Goal: Task Accomplishment & Management: Use online tool/utility

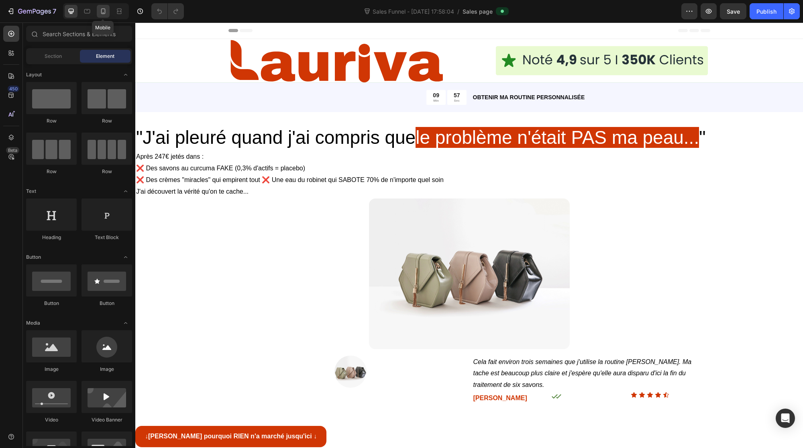
click at [105, 10] on icon at bounding box center [103, 11] width 4 height 6
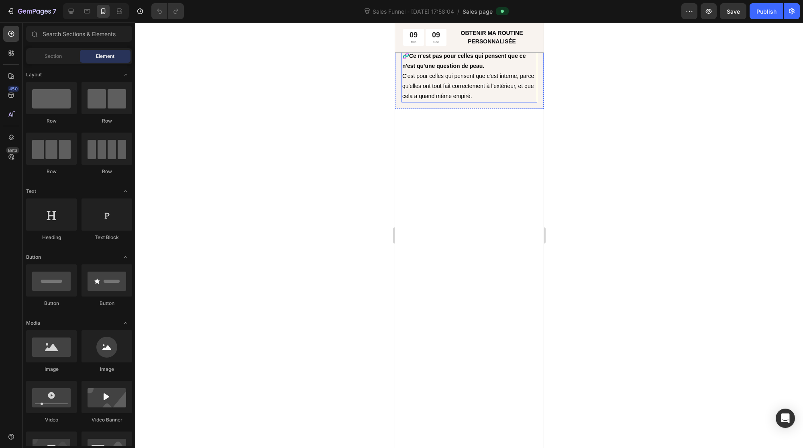
scroll to position [2384, 0]
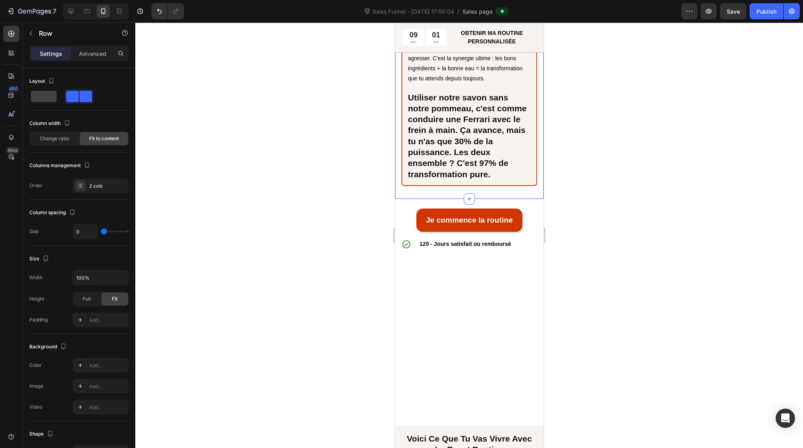
scroll to position [4286, 0]
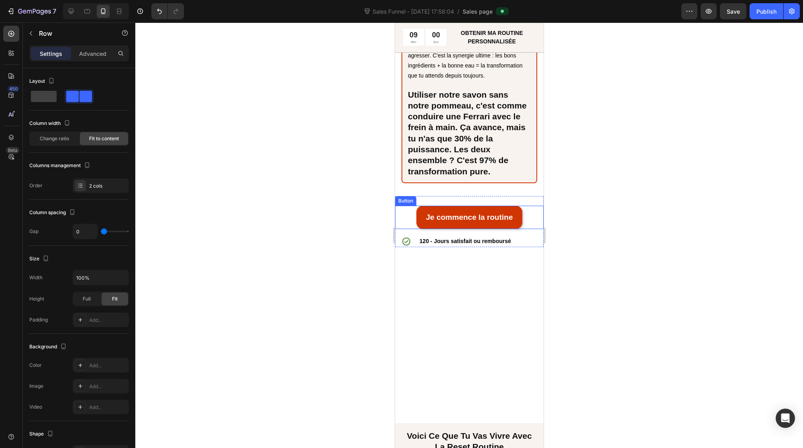
click at [406, 228] on div "Je commence la routine Button" at bounding box center [469, 217] width 149 height 23
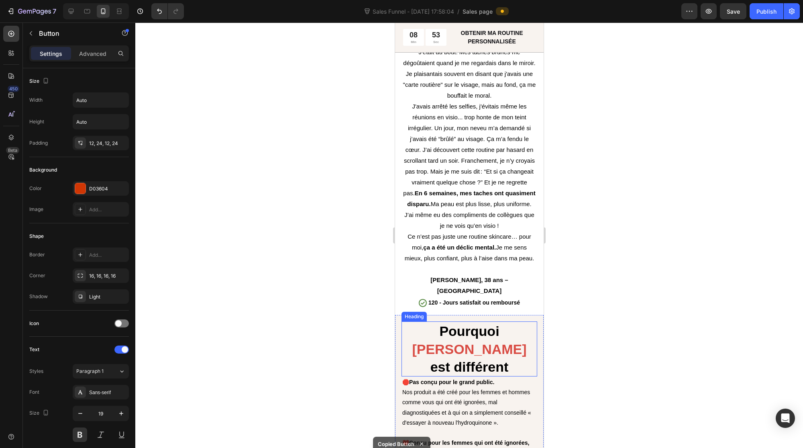
scroll to position [2289, 0]
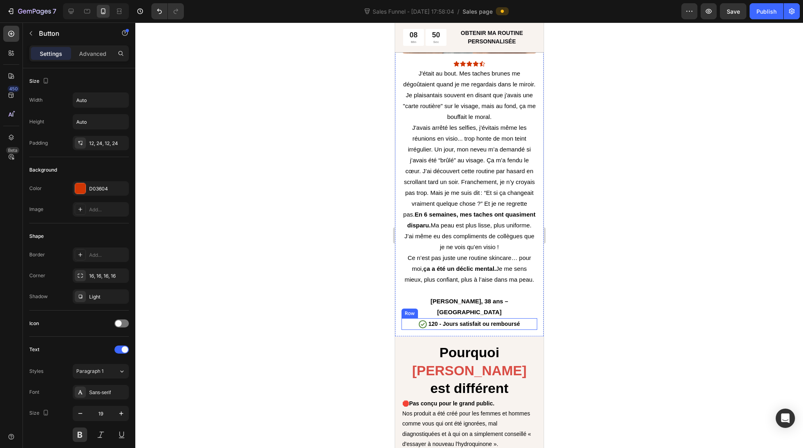
click at [421, 318] on div "Icon" at bounding box center [422, 324] width 10 height 12
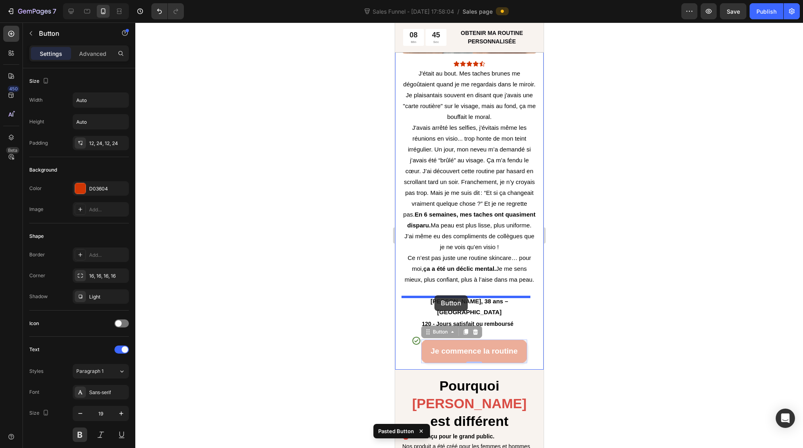
drag, startPoint x: 426, startPoint y: 311, endPoint x: 434, endPoint y: 295, distance: 18.3
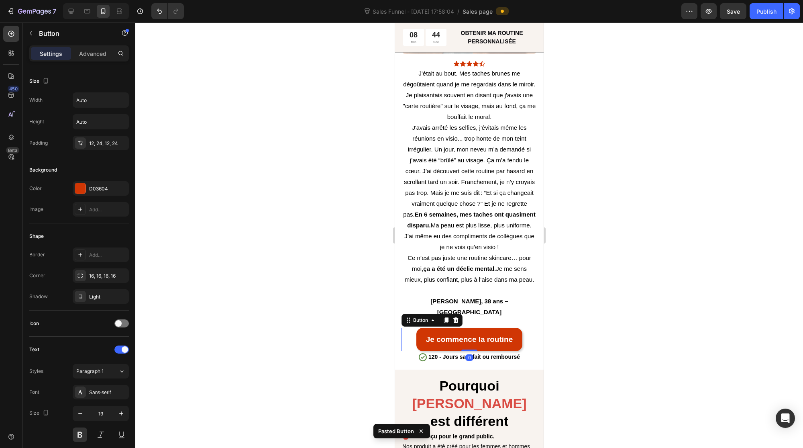
click at [328, 297] on div at bounding box center [469, 234] width 668 height 425
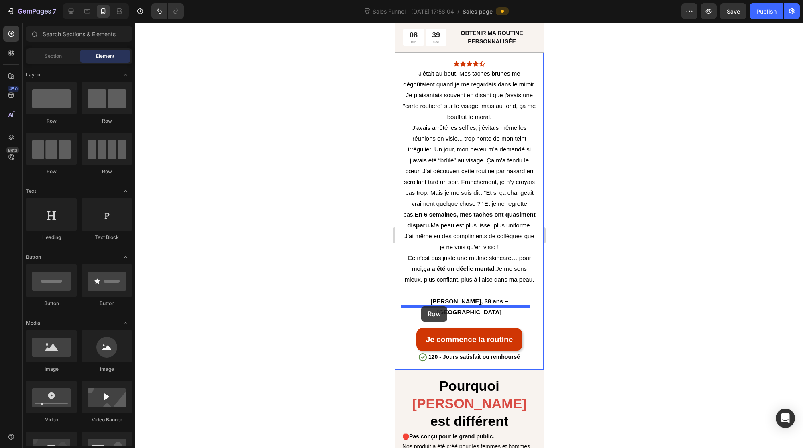
drag, startPoint x: 455, startPoint y: 121, endPoint x: 421, endPoint y: 306, distance: 188.2
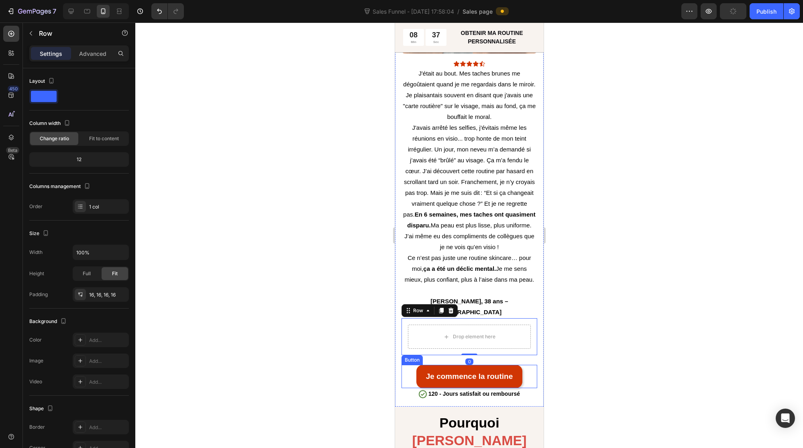
click at [407, 364] on div "Je commence la routine Button" at bounding box center [469, 375] width 136 height 23
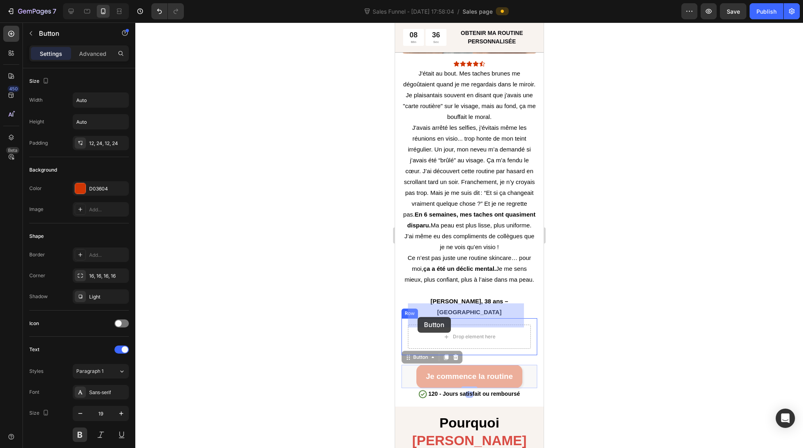
drag, startPoint x: 403, startPoint y: 336, endPoint x: 412, endPoint y: 324, distance: 14.7
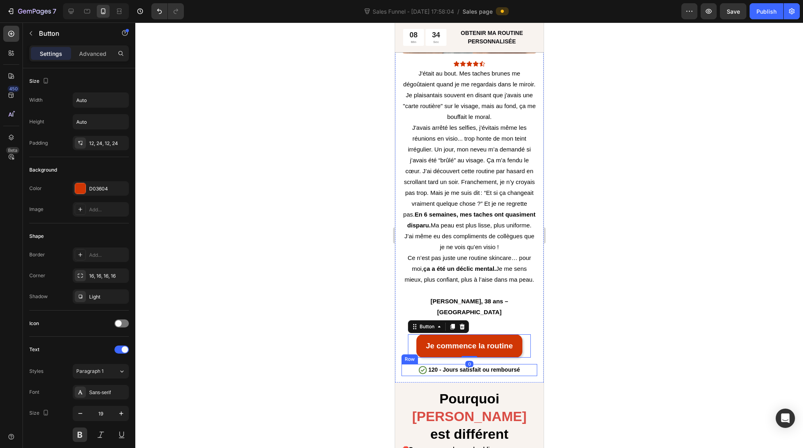
click at [410, 364] on div "Icon 120 - Jours satisfait ou remboursé Text Block Row" at bounding box center [469, 370] width 136 height 12
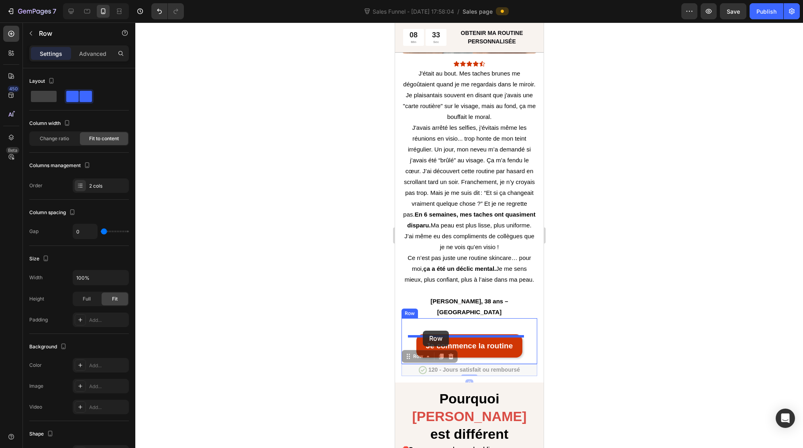
drag, startPoint x: 406, startPoint y: 334, endPoint x: 423, endPoint y: 330, distance: 17.3
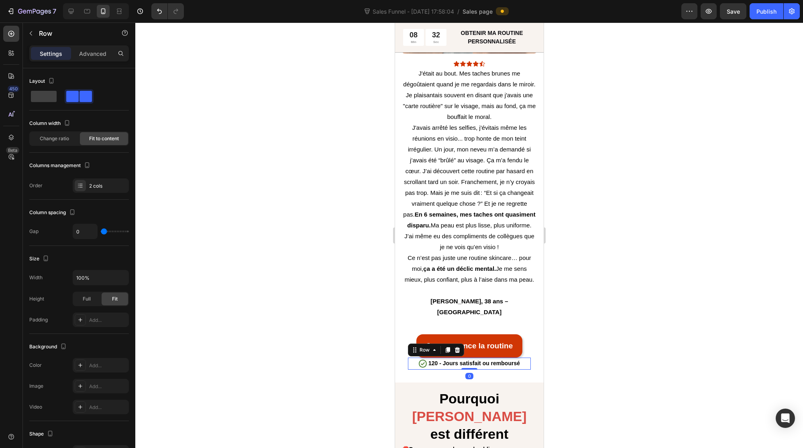
click at [614, 340] on div at bounding box center [469, 234] width 668 height 425
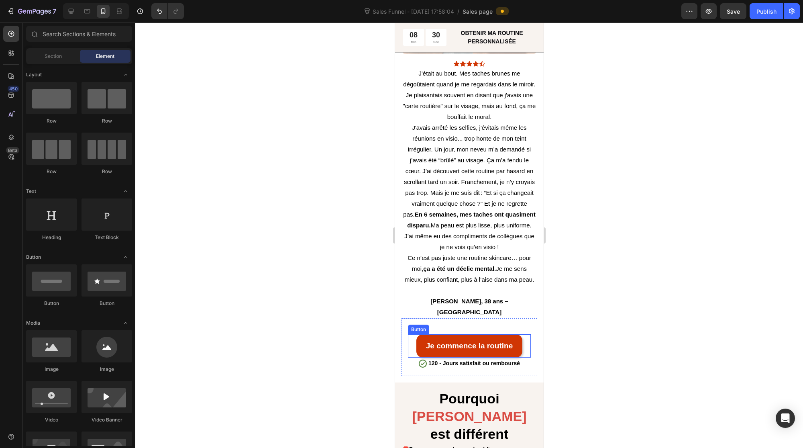
click at [417, 326] on div "Button" at bounding box center [418, 329] width 18 height 7
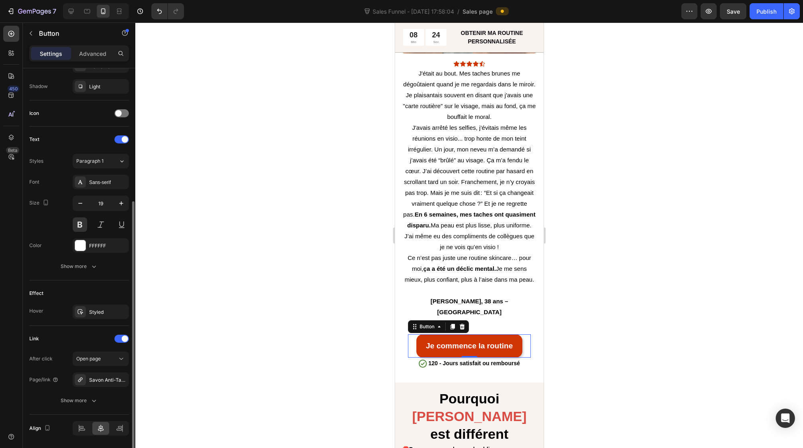
scroll to position [204, 0]
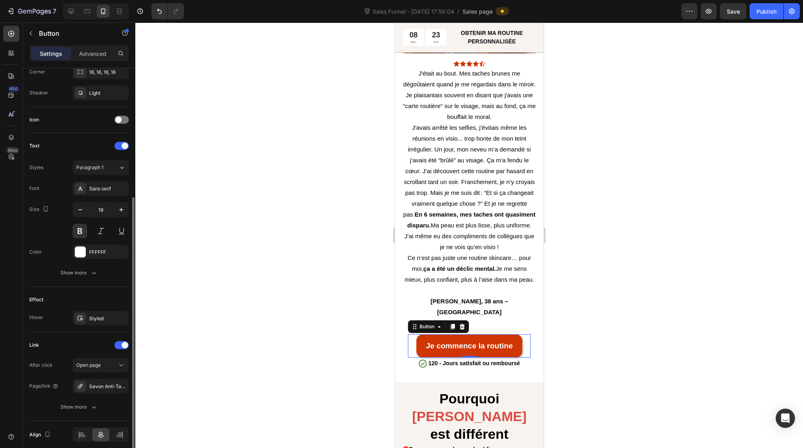
click at [324, 367] on div at bounding box center [469, 234] width 668 height 425
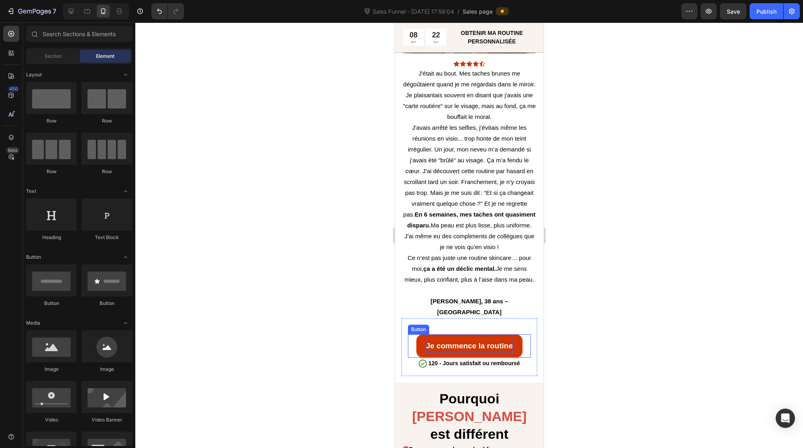
click at [446, 339] on p "Je commence la routine" at bounding box center [469, 346] width 87 height 14
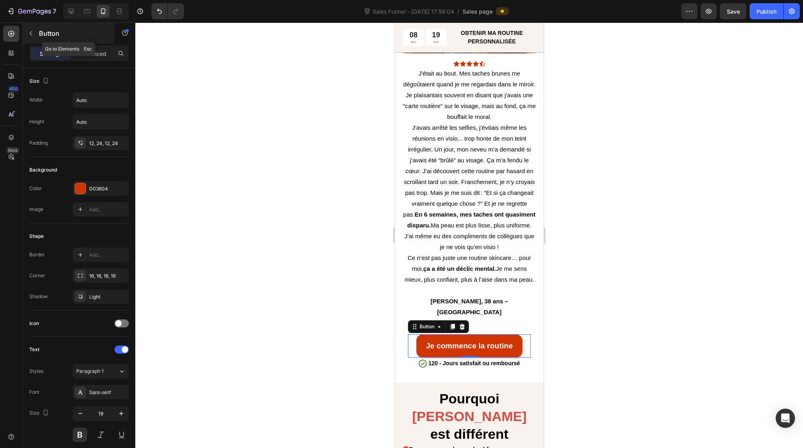
click at [31, 31] on icon "button" at bounding box center [31, 33] width 6 height 6
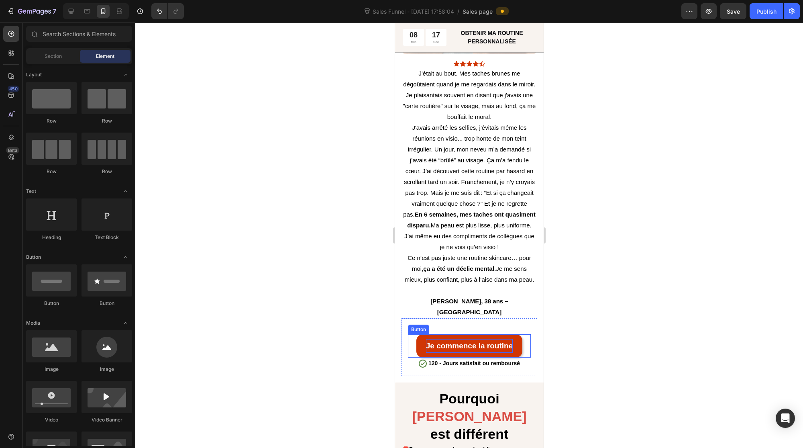
click at [431, 339] on p "Je commence la routine" at bounding box center [469, 346] width 87 height 14
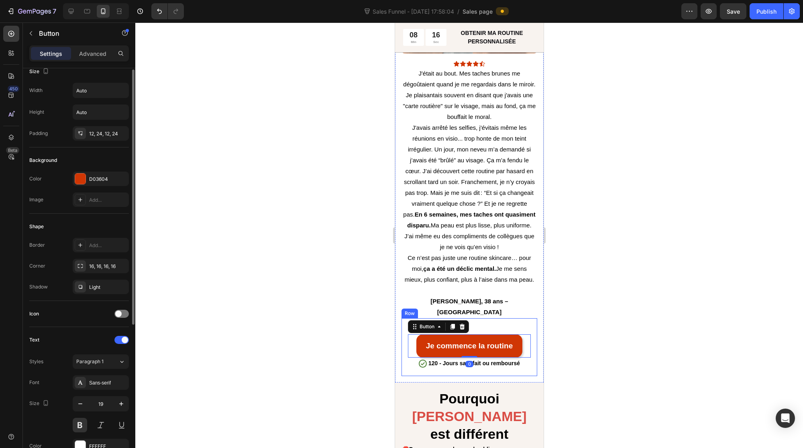
scroll to position [12, 0]
click at [80, 196] on icon at bounding box center [80, 197] width 4 height 4
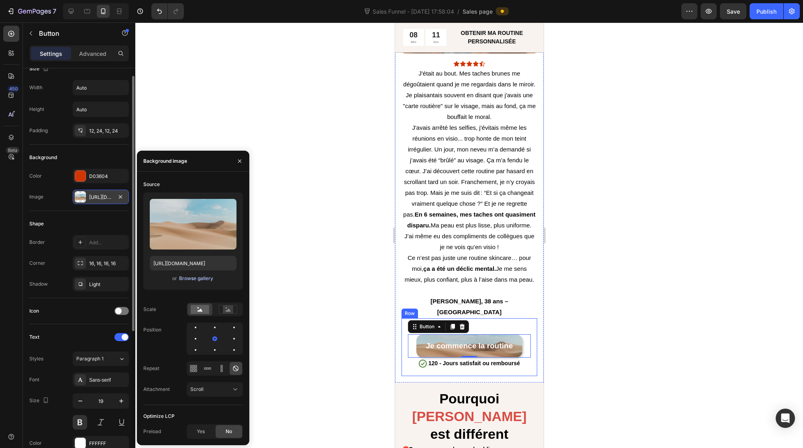
click at [193, 279] on div "Browse gallery" at bounding box center [196, 278] width 34 height 7
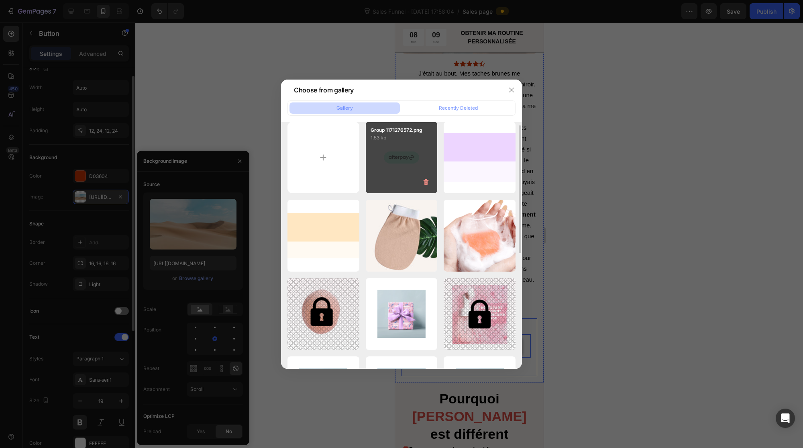
scroll to position [8, 0]
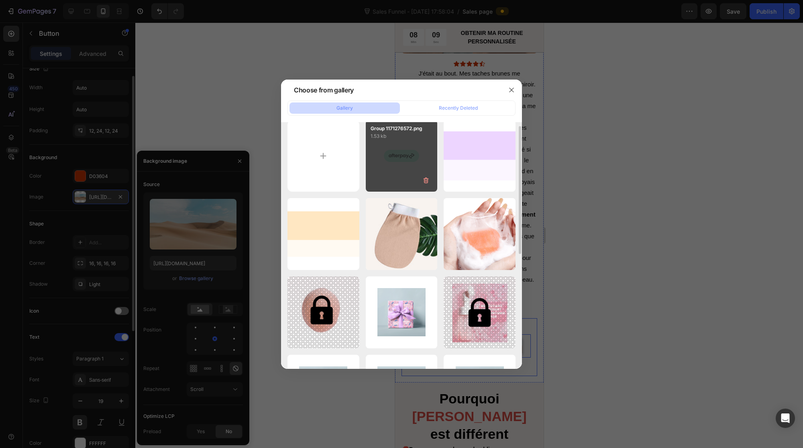
click at [404, 161] on div "Group 1171276572.png 1.53 kb" at bounding box center [402, 156] width 72 height 72
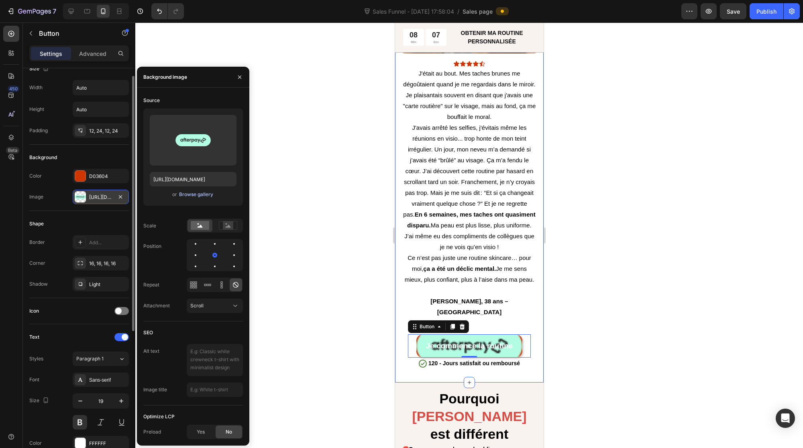
click at [193, 196] on div "Browse gallery" at bounding box center [196, 194] width 34 height 7
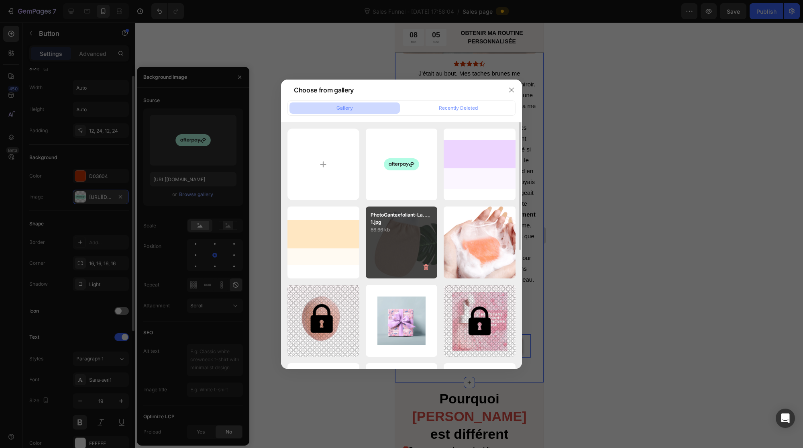
click at [391, 240] on div "PhotoGantexfoliant-La..._1.jpg 86.66 kb" at bounding box center [402, 242] width 72 height 72
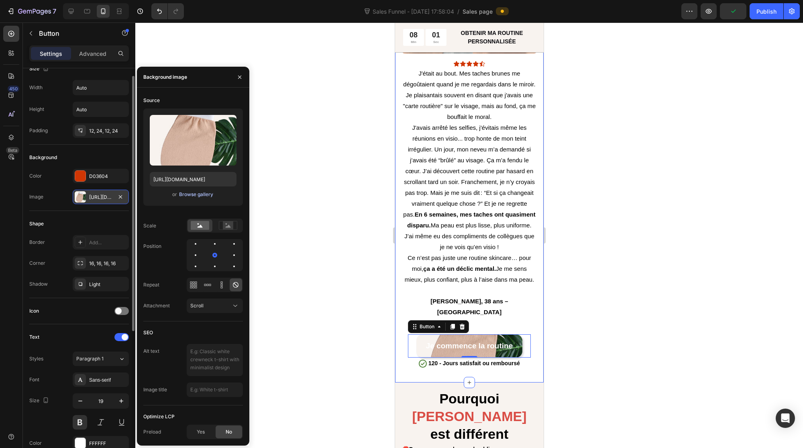
click at [192, 195] on div "Browse gallery" at bounding box center [196, 194] width 34 height 7
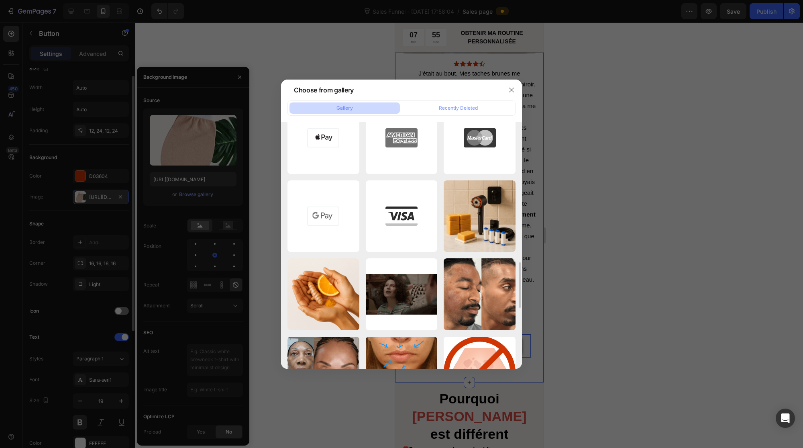
scroll to position [649, 0]
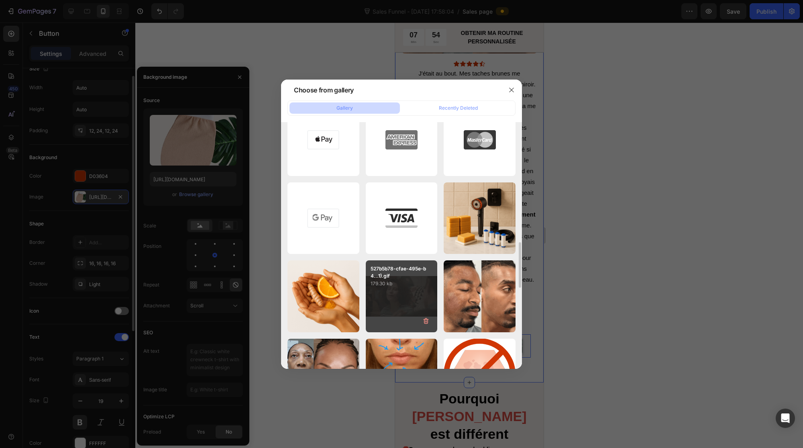
click at [393, 293] on div "527b5b78-cfae-495e-b4...1).gif 179.30 kb" at bounding box center [402, 296] width 72 height 72
type input "[URL][DOMAIN_NAME]"
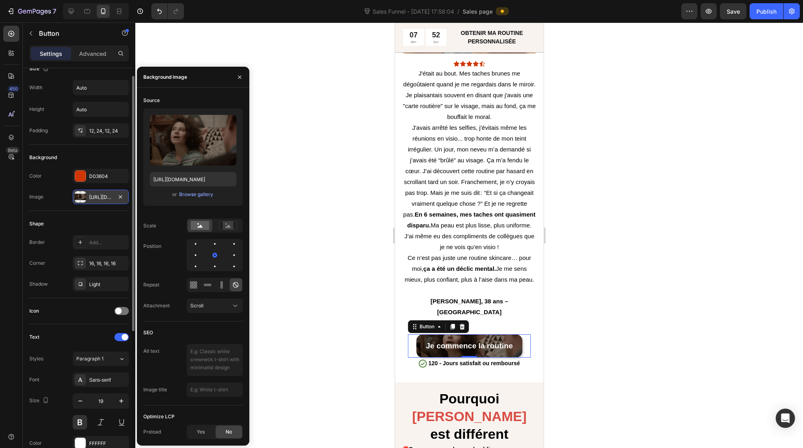
click at [302, 359] on div at bounding box center [469, 234] width 668 height 425
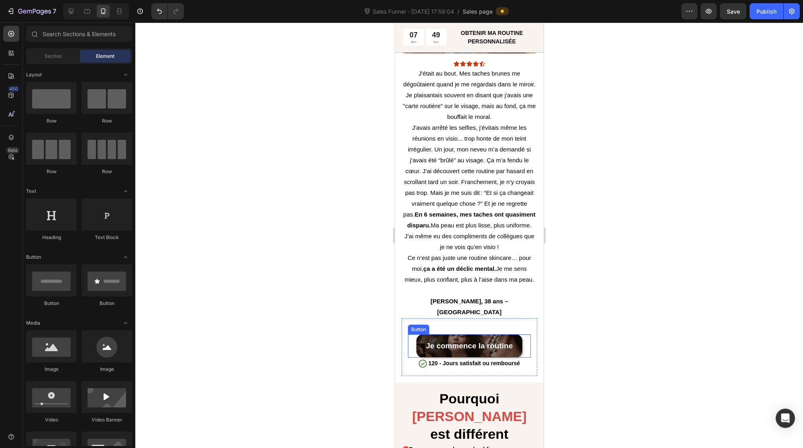
click at [416, 334] on link "Je commence la routine" at bounding box center [469, 345] width 106 height 23
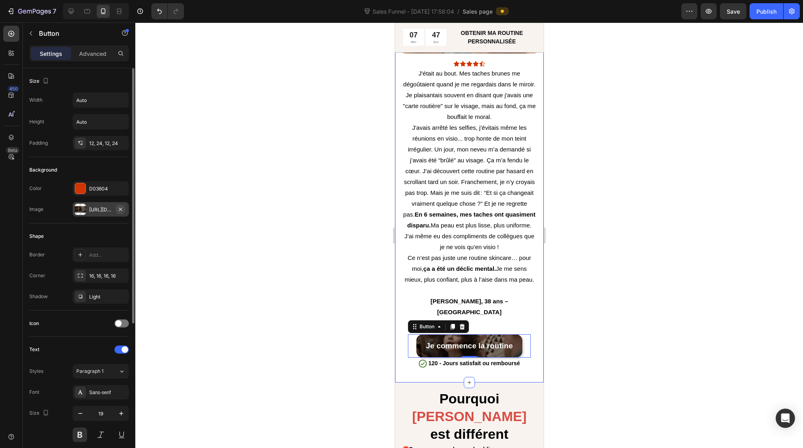
click at [120, 207] on icon "button" at bounding box center [120, 209] width 6 height 6
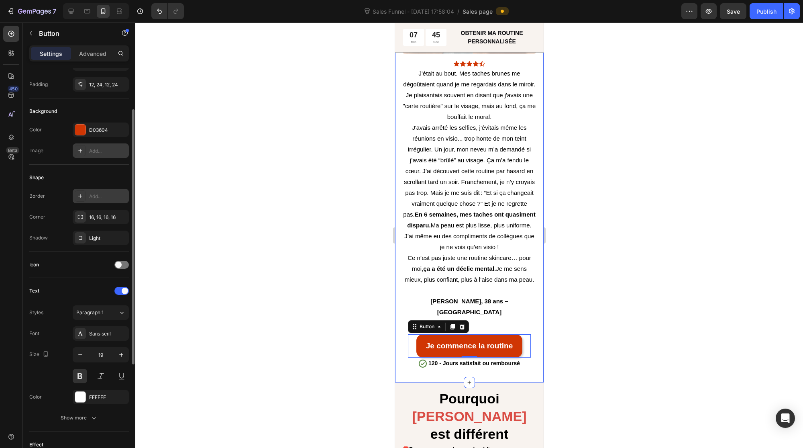
scroll to position [65, 0]
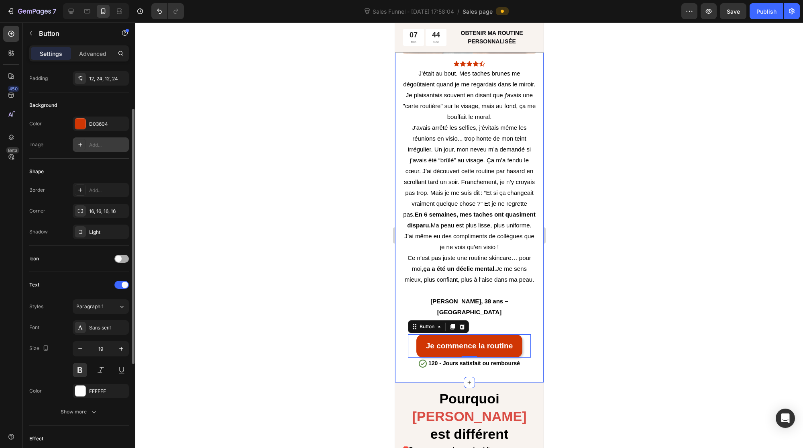
click at [120, 255] on span at bounding box center [118, 258] width 6 height 6
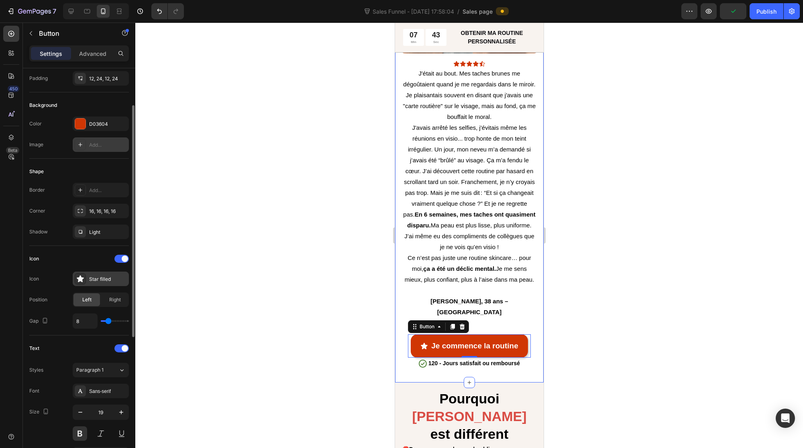
click at [99, 276] on div "Star filled" at bounding box center [108, 278] width 38 height 7
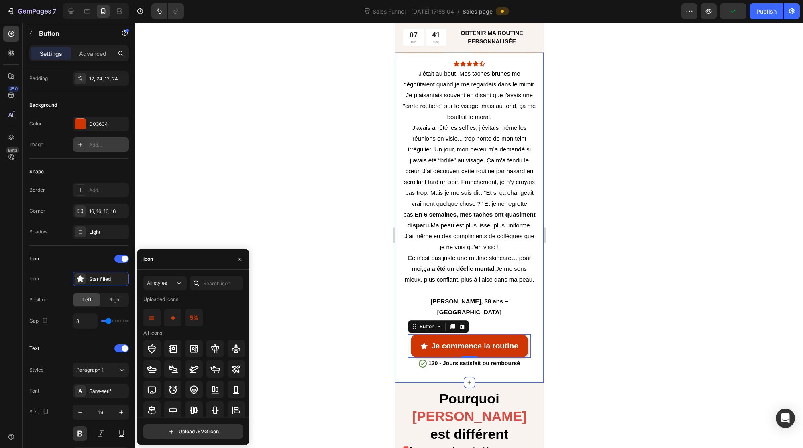
scroll to position [8, 0]
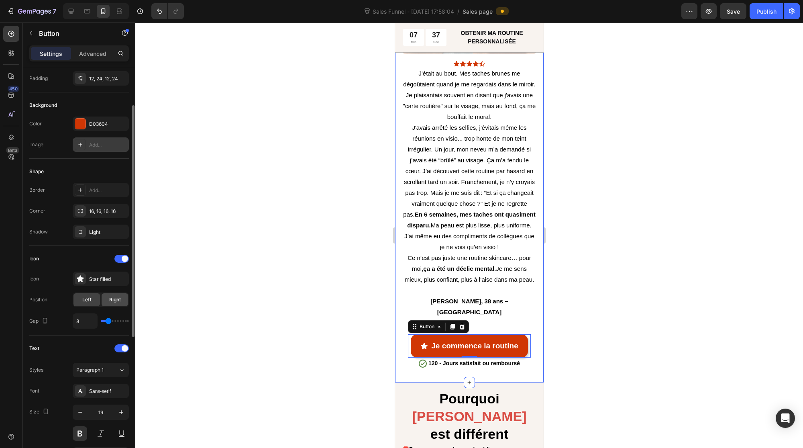
click at [112, 298] on span "Right" at bounding box center [115, 299] width 12 height 7
click at [97, 280] on div "Star filled" at bounding box center [108, 278] width 38 height 7
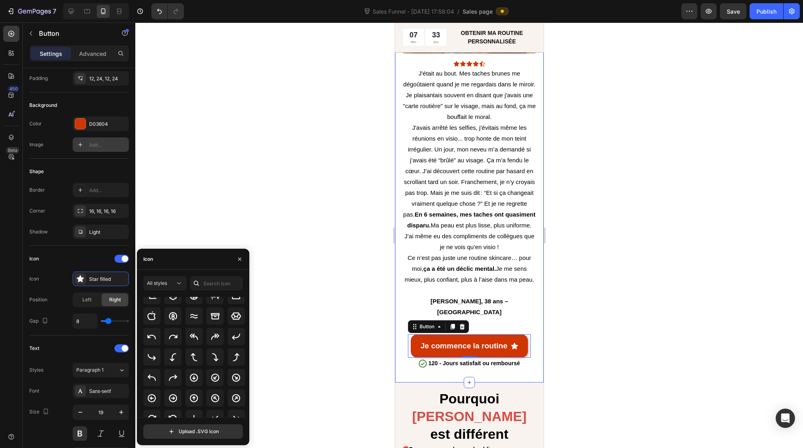
scroll to position [169, 0]
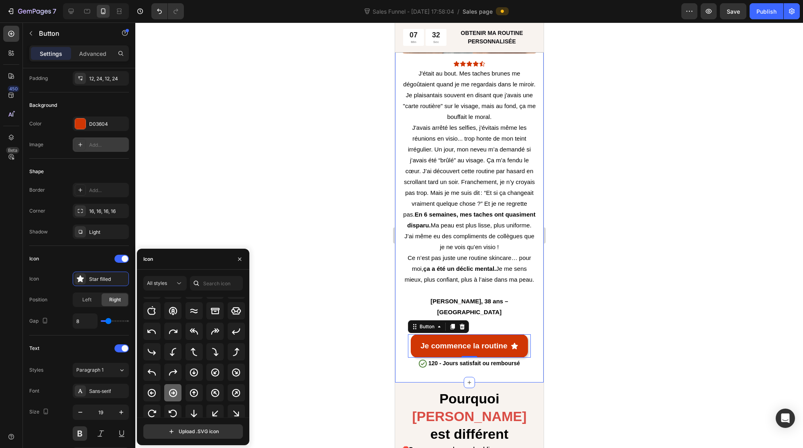
click at [171, 392] on icon at bounding box center [173, 392] width 8 height 8
type input "7"
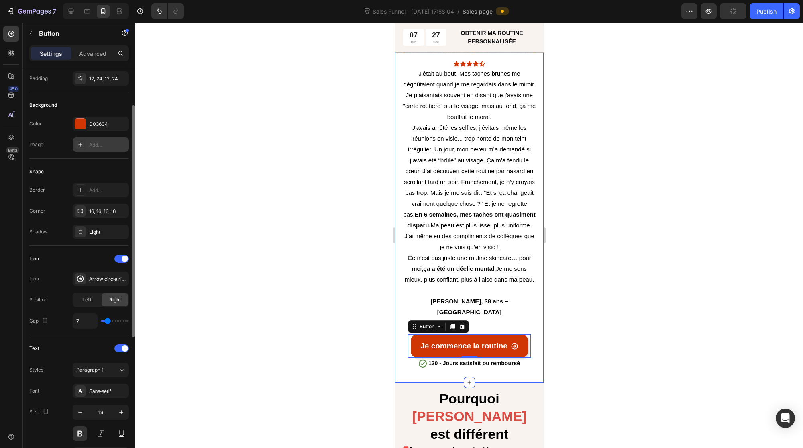
type input "6"
type input "5"
type input "4"
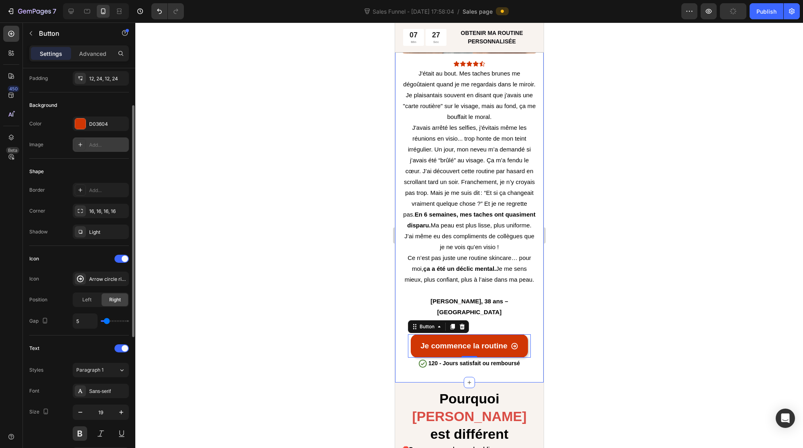
type input "4"
type input "3"
type input "2"
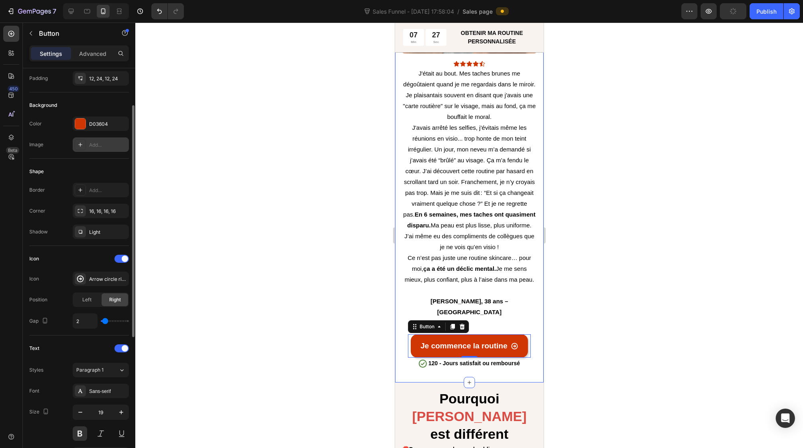
type input "1"
type input "0"
drag, startPoint x: 108, startPoint y: 320, endPoint x: 92, endPoint y: 320, distance: 15.3
type input "0"
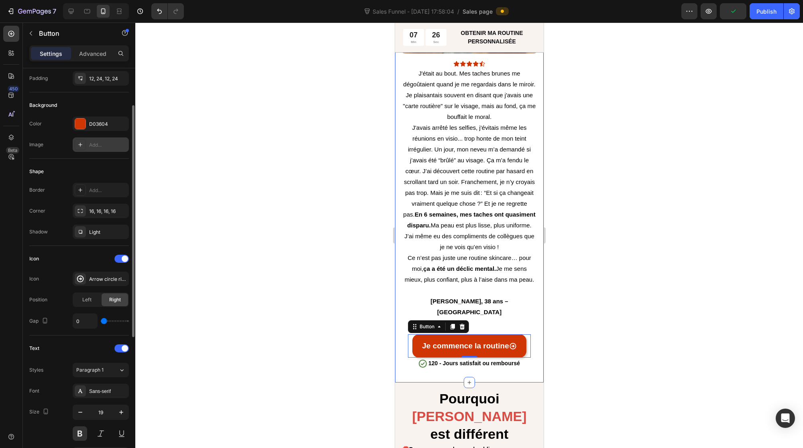
click at [101, 320] on input "range" at bounding box center [115, 321] width 28 height 2
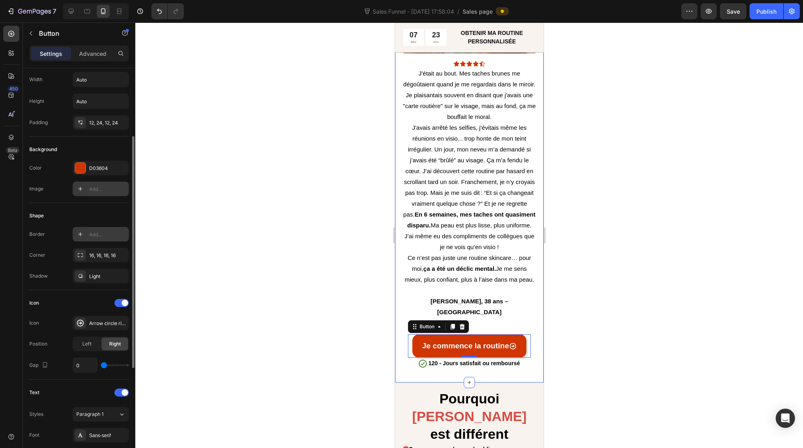
scroll to position [0, 0]
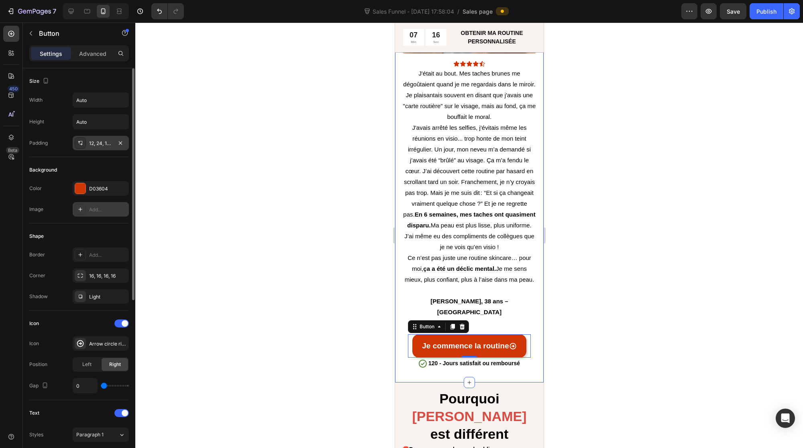
click at [100, 143] on div "12, 24, 12, 24" at bounding box center [100, 143] width 23 height 7
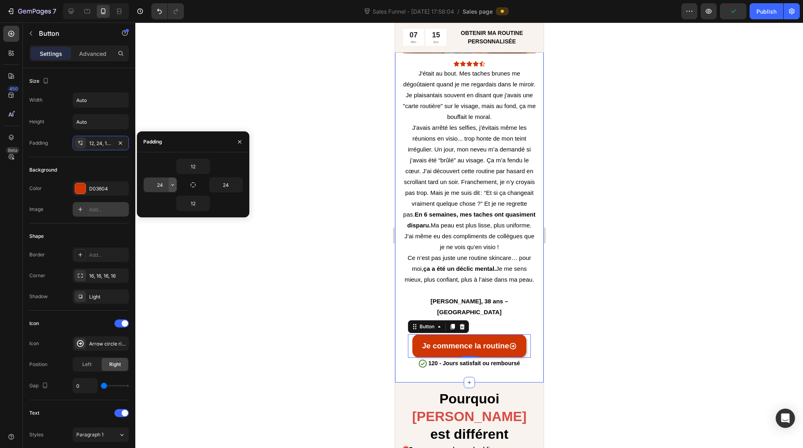
click at [170, 185] on icon "button" at bounding box center [172, 184] width 6 height 6
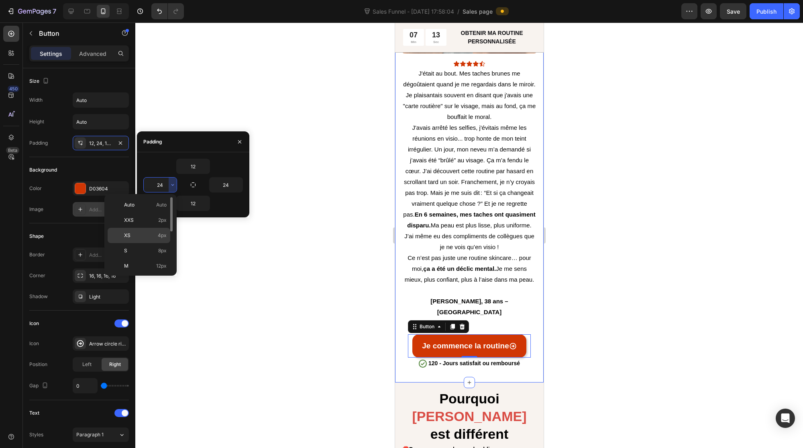
click at [150, 243] on div "XS 4px" at bounding box center [139, 250] width 63 height 15
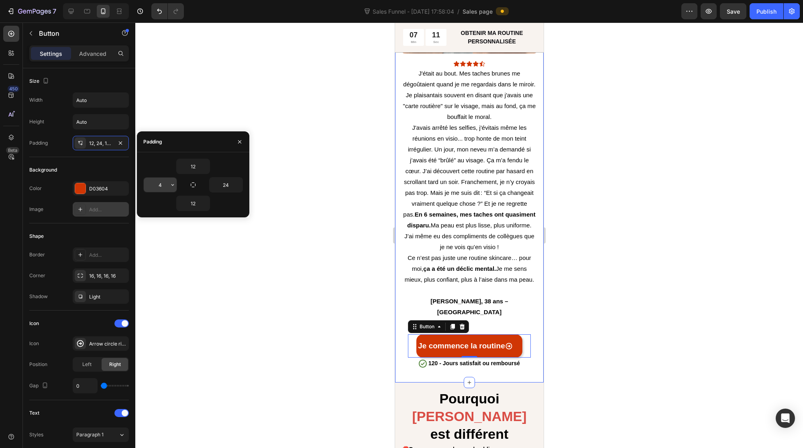
click at [172, 190] on button "button" at bounding box center [173, 184] width 8 height 14
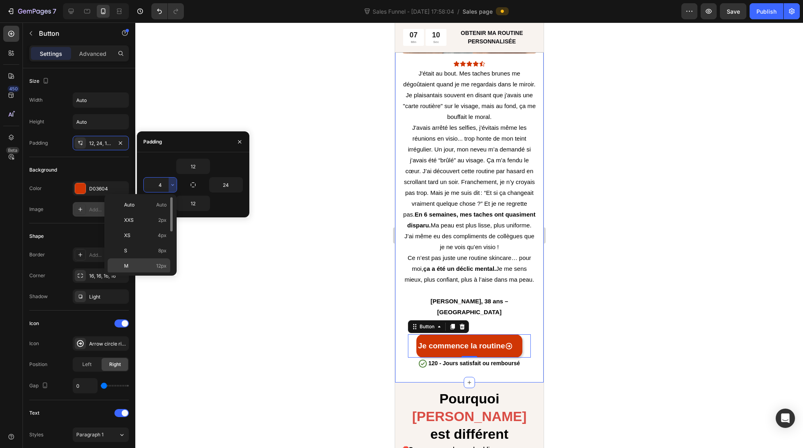
click at [159, 265] on span "12px" at bounding box center [161, 265] width 10 height 7
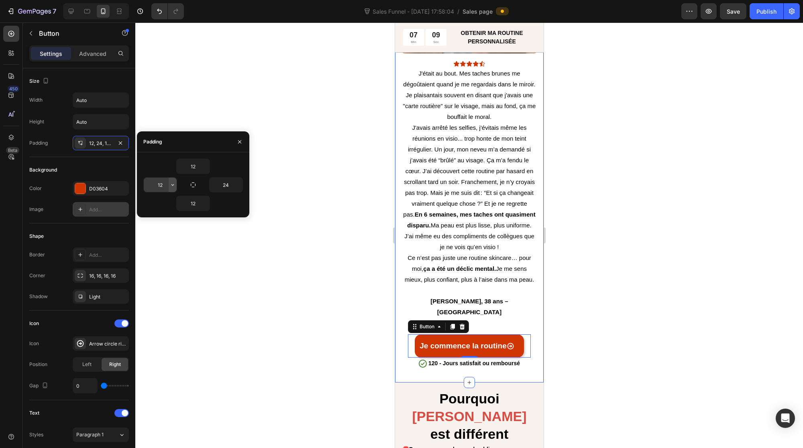
click at [171, 184] on icon "button" at bounding box center [172, 185] width 2 height 2
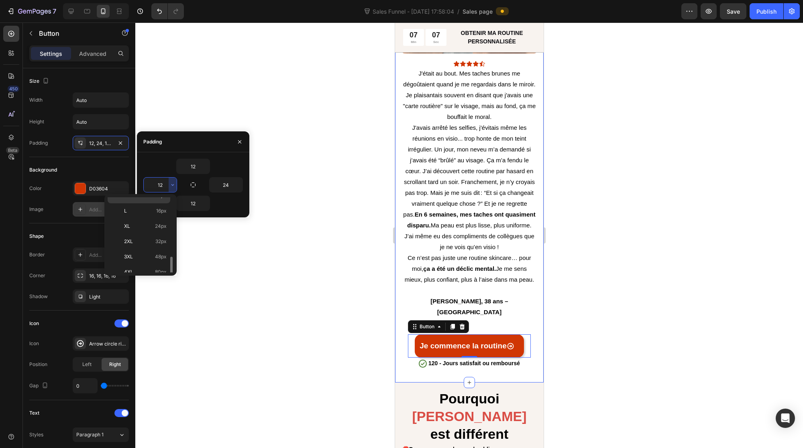
scroll to position [89, 0]
click at [151, 206] on p "XL 24px" at bounding box center [145, 207] width 43 height 7
type input "24"
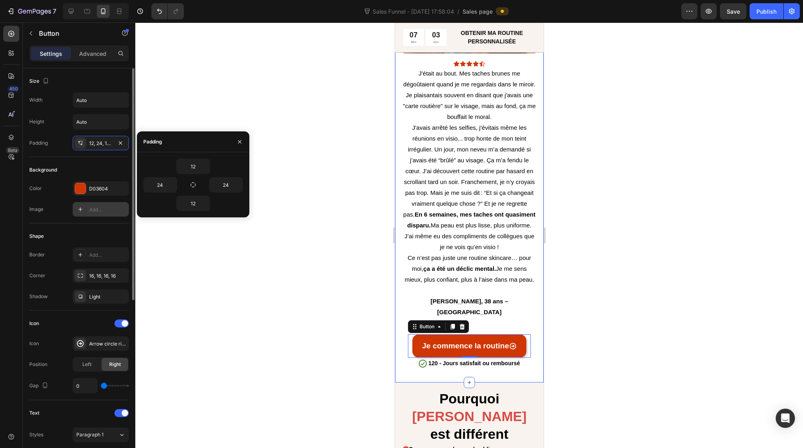
click at [96, 85] on div "Size" at bounding box center [79, 81] width 100 height 13
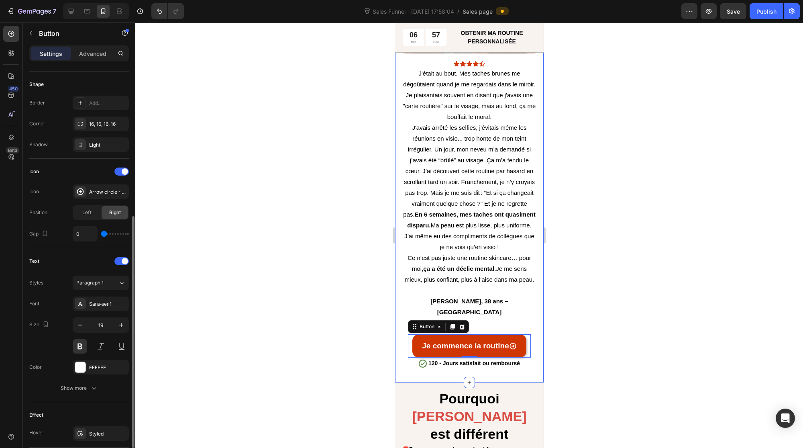
scroll to position [190, 0]
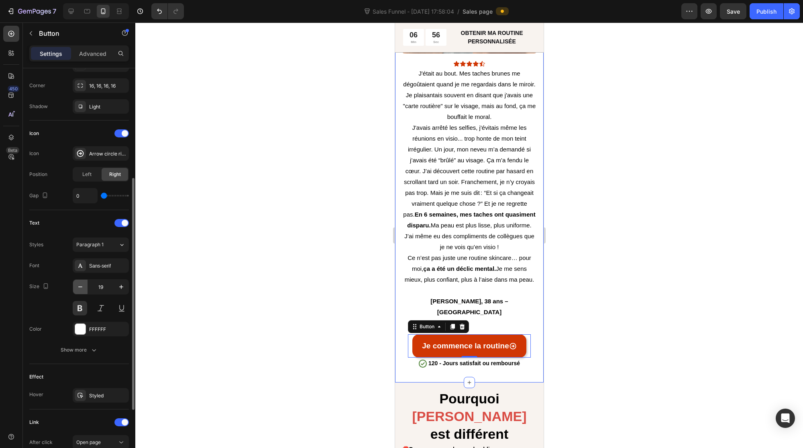
click at [81, 283] on icon "button" at bounding box center [80, 287] width 8 height 8
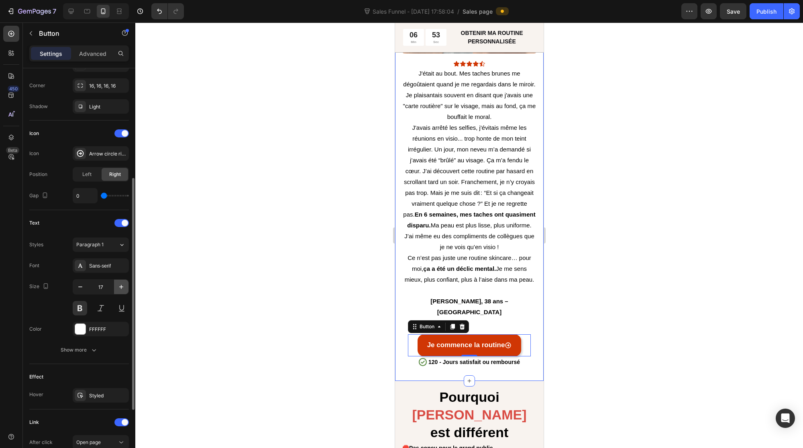
click at [122, 283] on icon "button" at bounding box center [121, 287] width 8 height 8
type input "18"
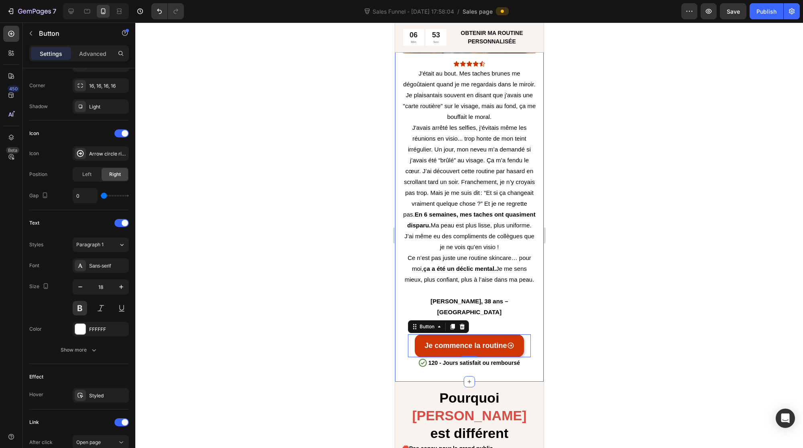
click at [283, 312] on div at bounding box center [469, 234] width 668 height 425
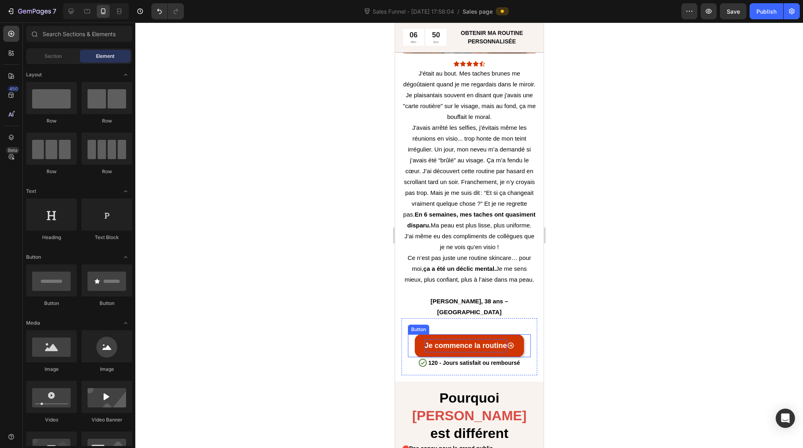
click at [501, 339] on p "Je commence la routine" at bounding box center [465, 345] width 82 height 13
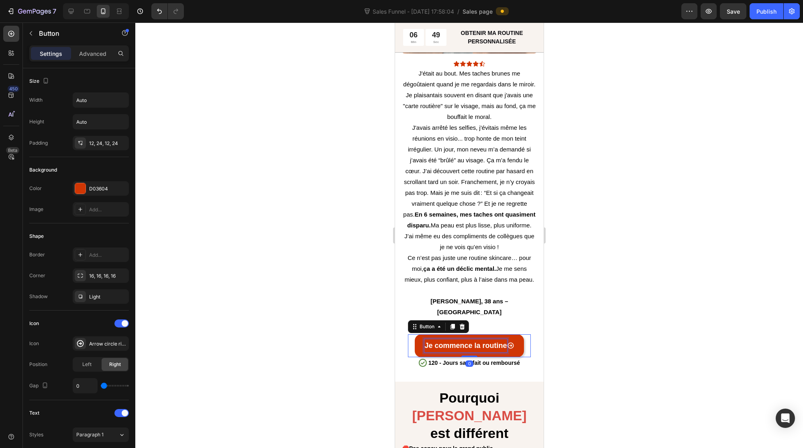
click at [495, 339] on p "Je commence la routine" at bounding box center [465, 345] width 82 height 13
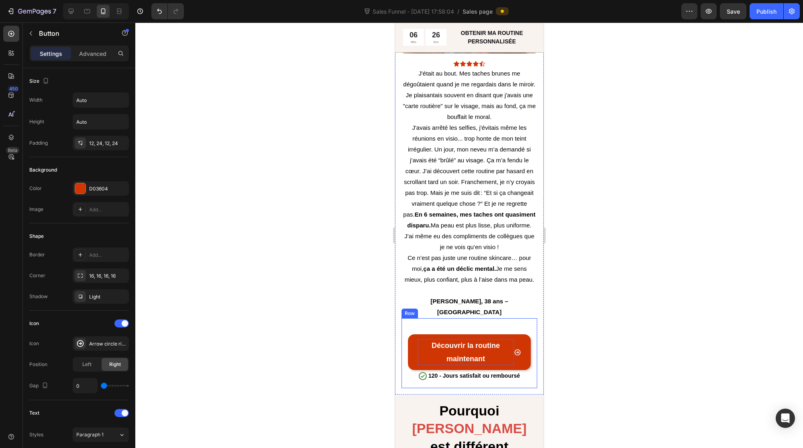
drag, startPoint x: 316, startPoint y: 310, endPoint x: 354, endPoint y: 310, distance: 37.7
click at [319, 310] on div at bounding box center [469, 234] width 668 height 425
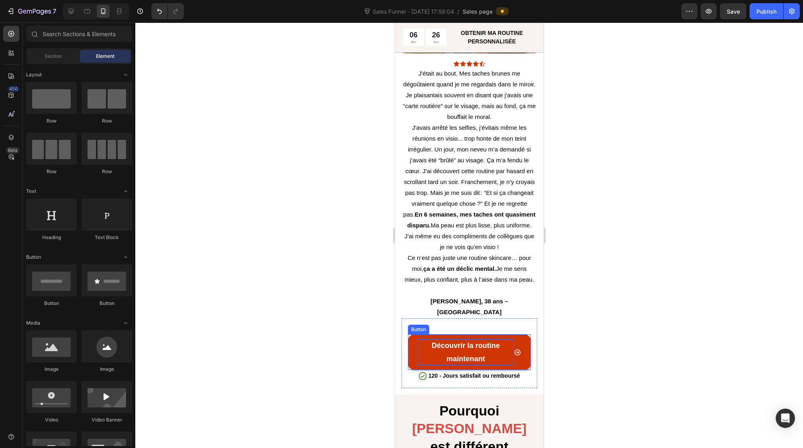
click at [413, 334] on link "Découvrir la routine maintenant" at bounding box center [468, 352] width 123 height 36
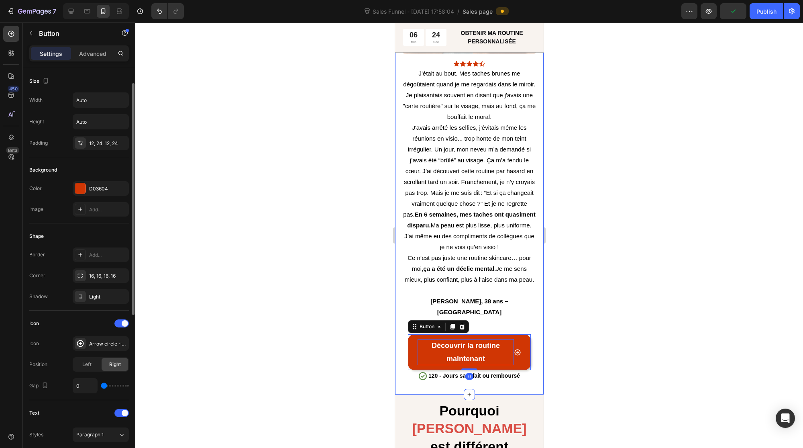
scroll to position [132, 0]
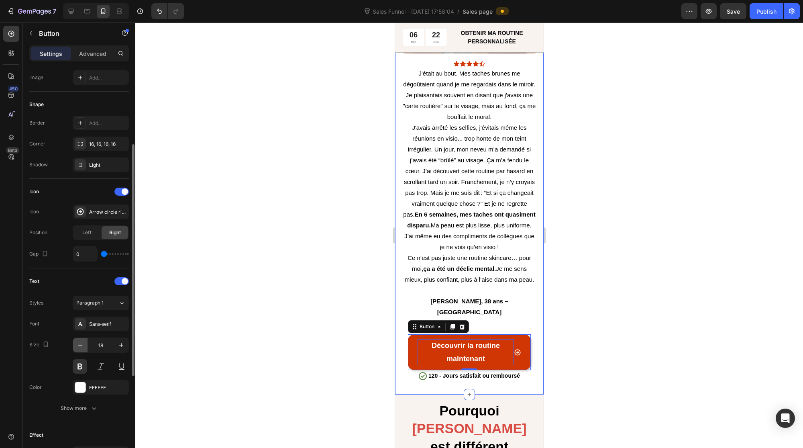
click at [78, 341] on icon "button" at bounding box center [80, 345] width 8 height 8
click at [79, 342] on icon "button" at bounding box center [80, 345] width 8 height 8
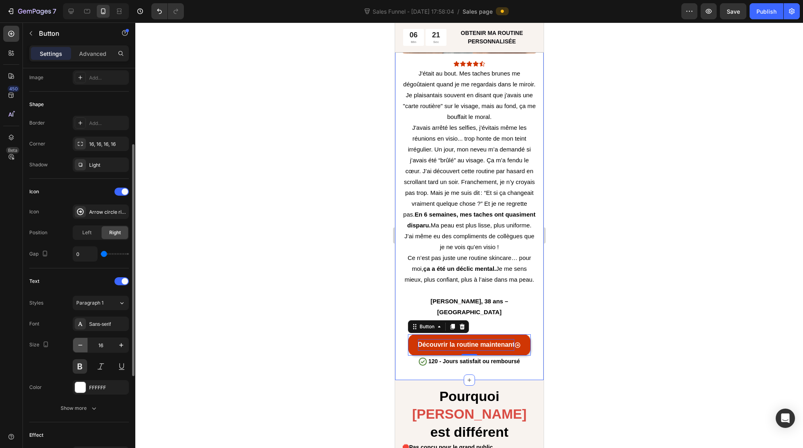
click at [80, 342] on icon "button" at bounding box center [80, 345] width 8 height 8
type input "15"
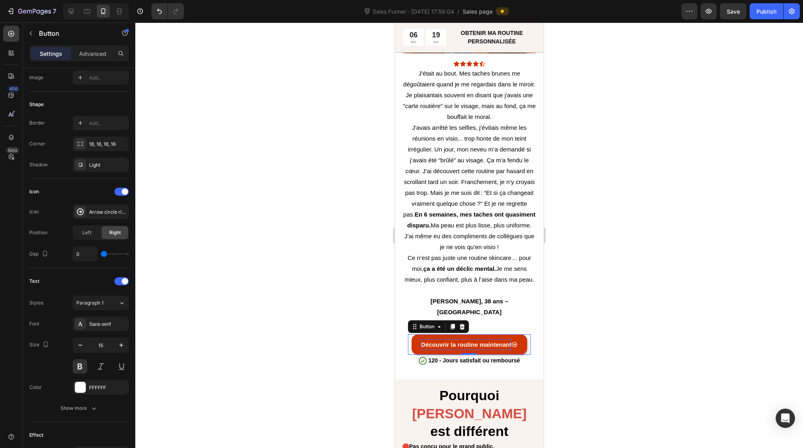
click at [412, 334] on link "Découvrir la routine maintenant" at bounding box center [469, 344] width 116 height 20
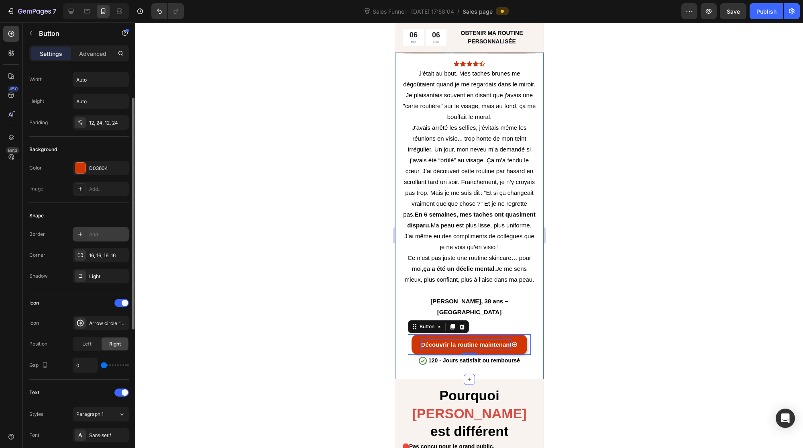
scroll to position [0, 0]
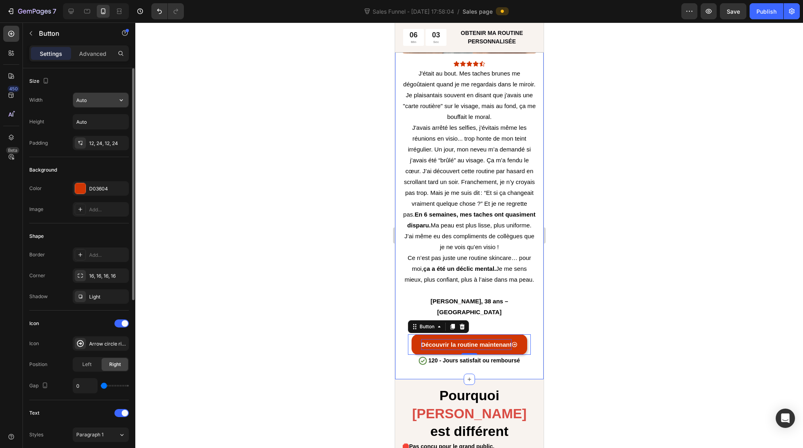
click at [94, 101] on input "Auto" at bounding box center [100, 100] width 55 height 14
click at [118, 100] on icon "button" at bounding box center [121, 100] width 8 height 8
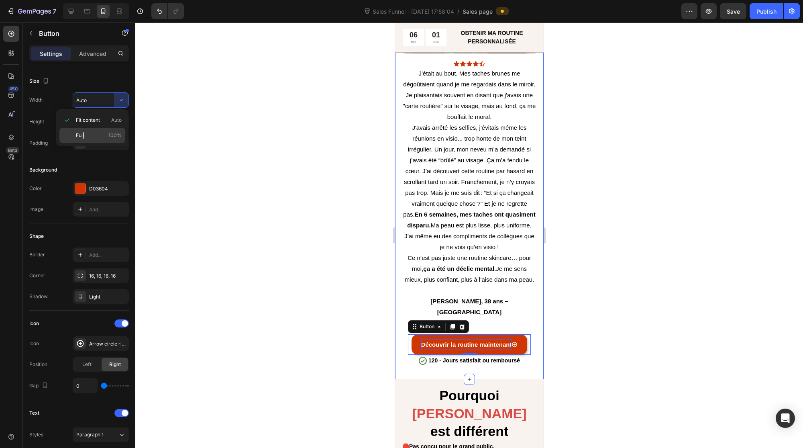
click at [83, 132] on span "Full" at bounding box center [80, 135] width 8 height 7
type input "100%"
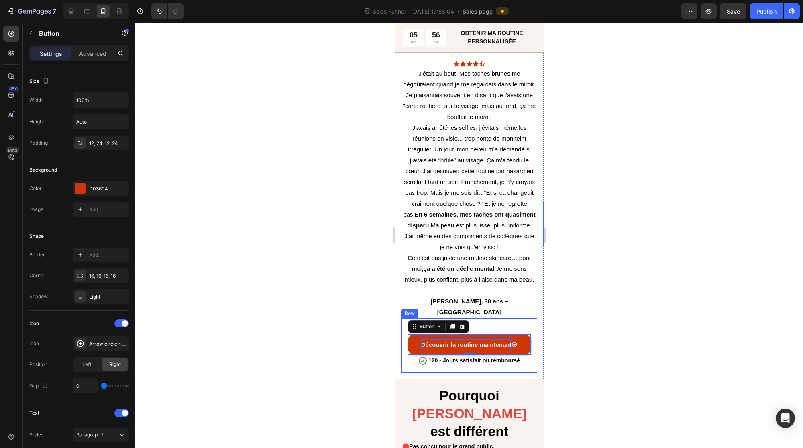
click at [403, 320] on div "Découvrir la routine maintenant Button 0 Icon 120 - Jours satisfait ou rembours…" at bounding box center [469, 345] width 136 height 55
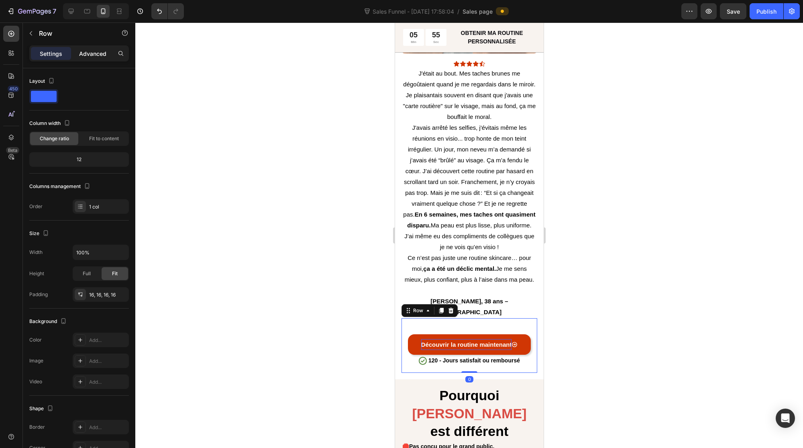
click at [99, 54] on p "Advanced" at bounding box center [92, 53] width 27 height 8
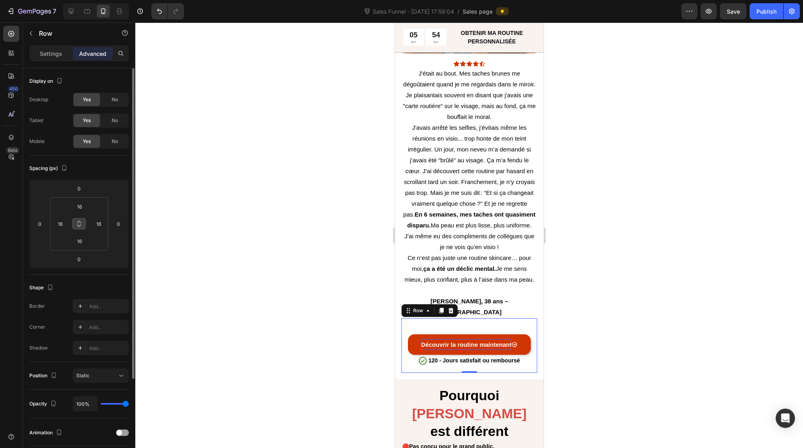
click at [83, 220] on button at bounding box center [78, 223] width 15 height 13
click at [84, 202] on input "16" at bounding box center [79, 206] width 16 height 12
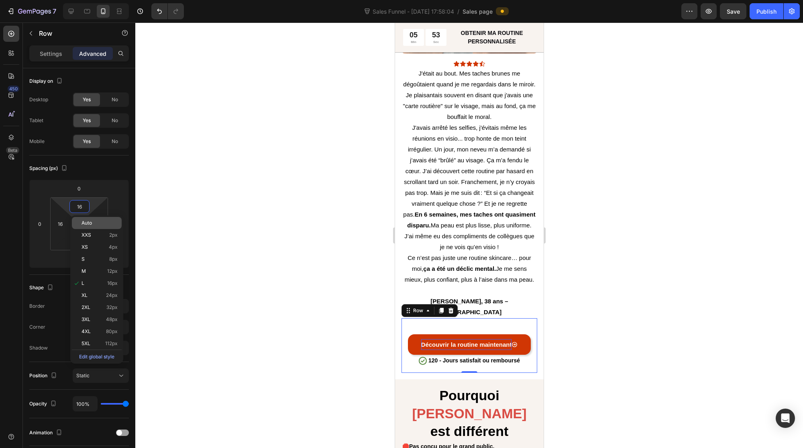
click at [101, 222] on p "Auto" at bounding box center [99, 223] width 36 height 6
type input "Auto"
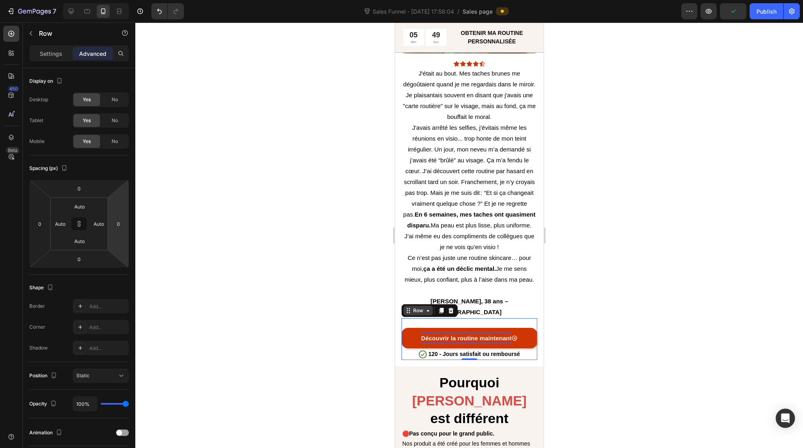
click at [418, 307] on div "Row" at bounding box center [417, 310] width 13 height 7
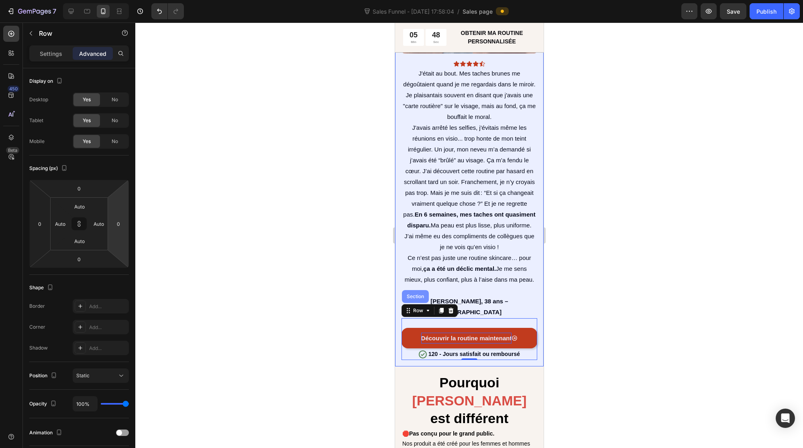
click at [420, 294] on div "Section" at bounding box center [415, 296] width 20 height 5
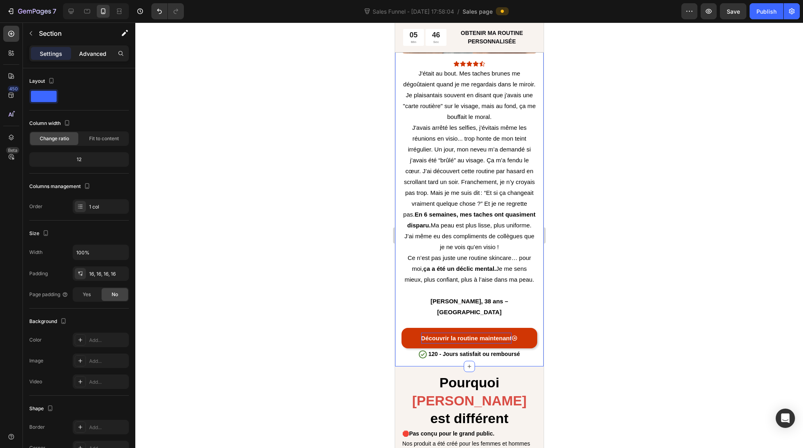
click at [97, 52] on p "Advanced" at bounding box center [92, 53] width 27 height 8
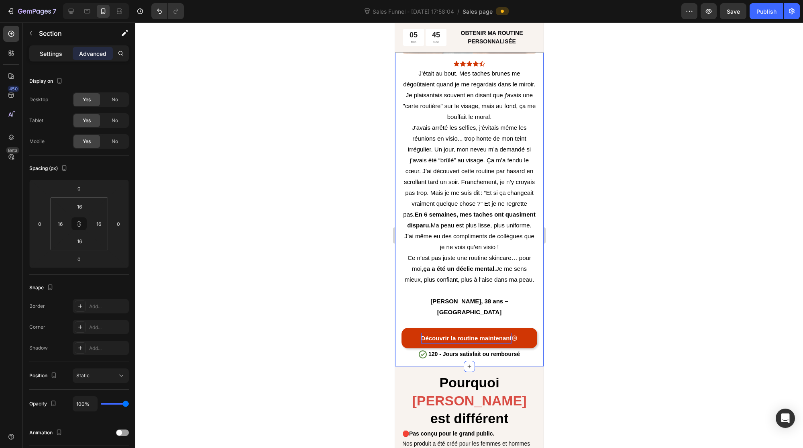
click at [45, 57] on p "Settings" at bounding box center [51, 53] width 22 height 8
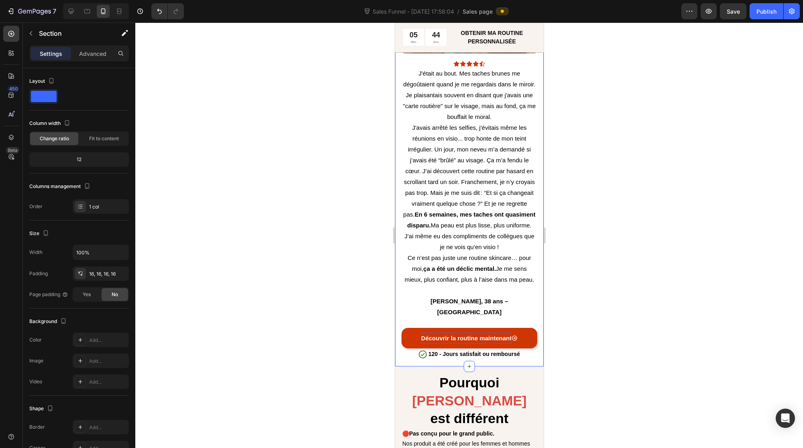
click at [330, 281] on div at bounding box center [469, 234] width 668 height 425
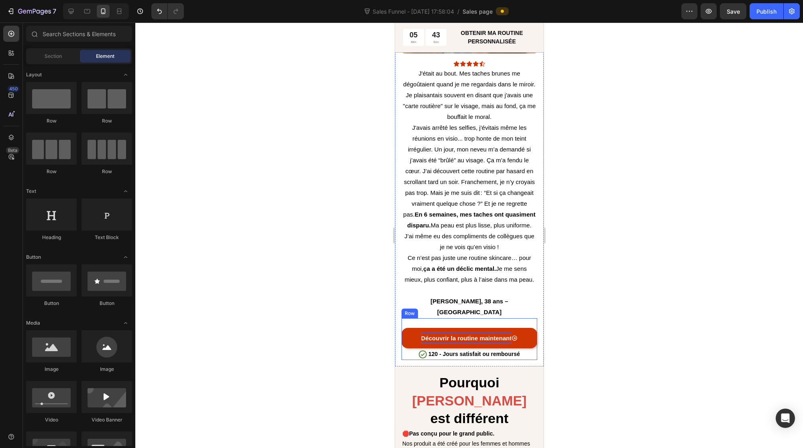
click at [434, 318] on div "Découvrir la routine maintenant Button" at bounding box center [469, 333] width 136 height 30
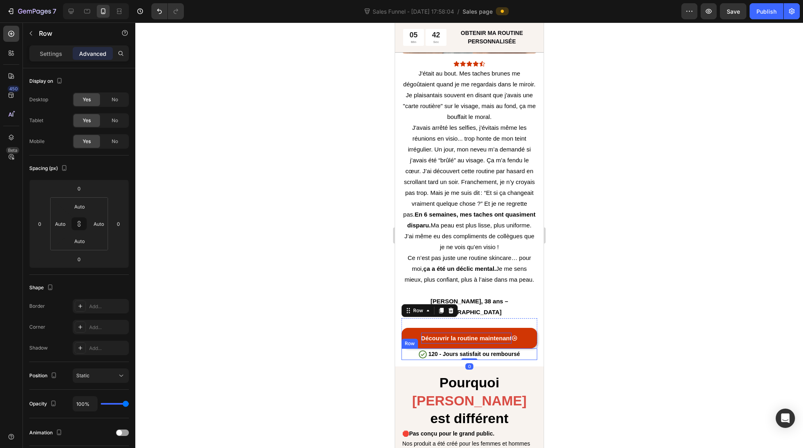
click at [411, 348] on div "Icon 120 - Jours satisfait ou remboursé Text Block Row" at bounding box center [469, 354] width 136 height 12
click at [330, 322] on div at bounding box center [469, 234] width 668 height 425
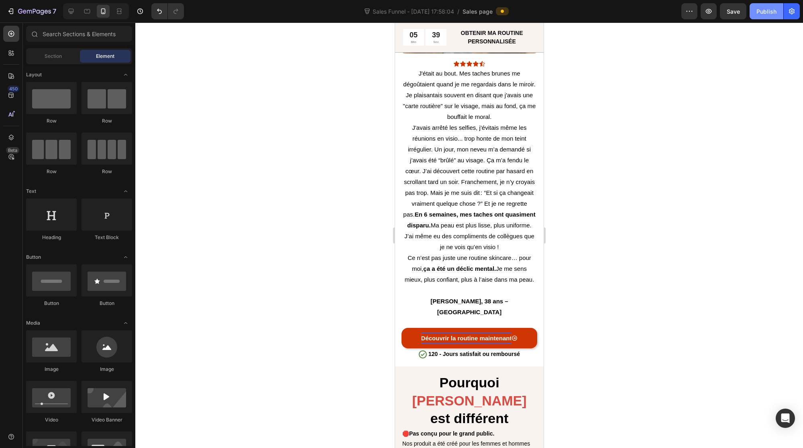
click at [772, 7] on div "Publish" at bounding box center [766, 11] width 20 height 8
click at [407, 328] on link "Découvrir la routine maintenant" at bounding box center [469, 338] width 136 height 20
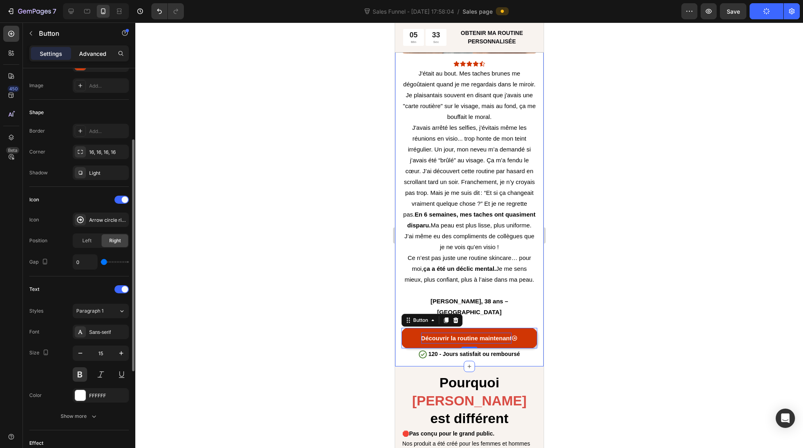
click at [96, 57] on div "Advanced" at bounding box center [93, 53] width 40 height 13
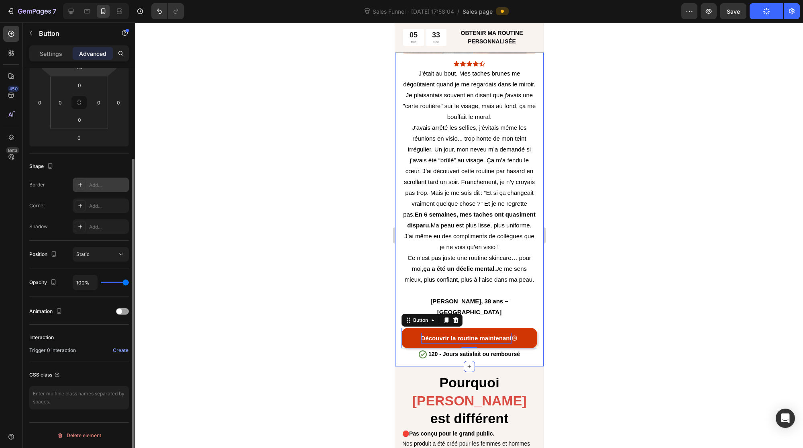
scroll to position [119, 0]
click at [122, 312] on span at bounding box center [119, 313] width 6 height 6
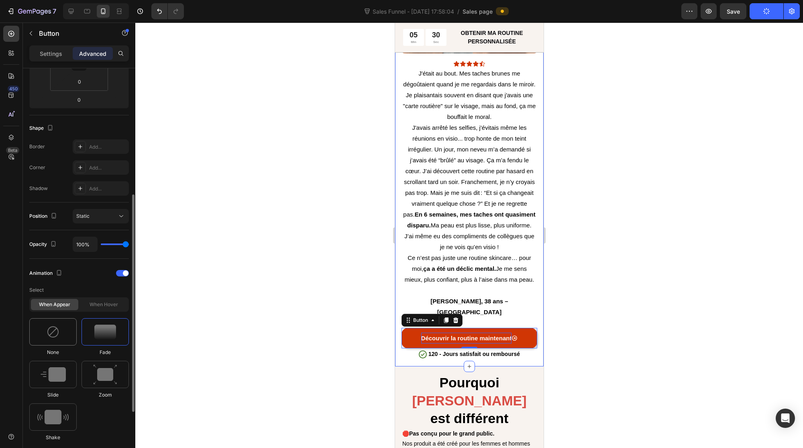
scroll to position [185, 0]
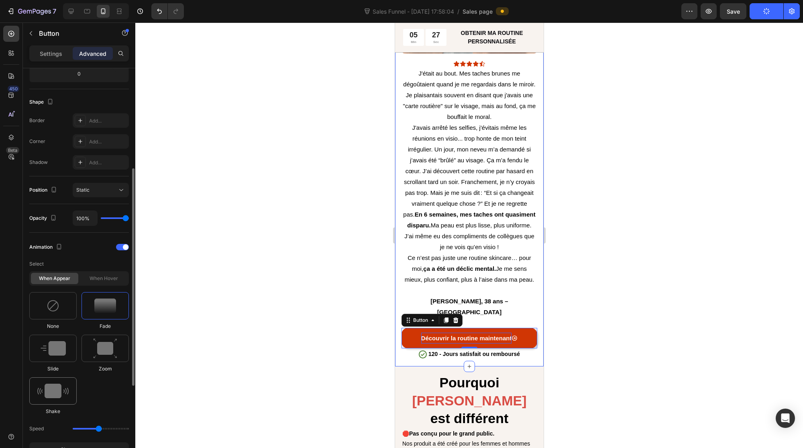
click at [55, 391] on img at bounding box center [52, 390] width 31 height 14
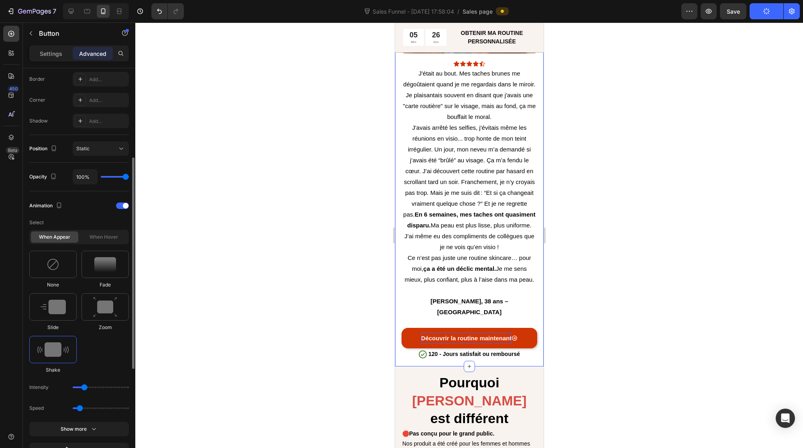
scroll to position [250, 0]
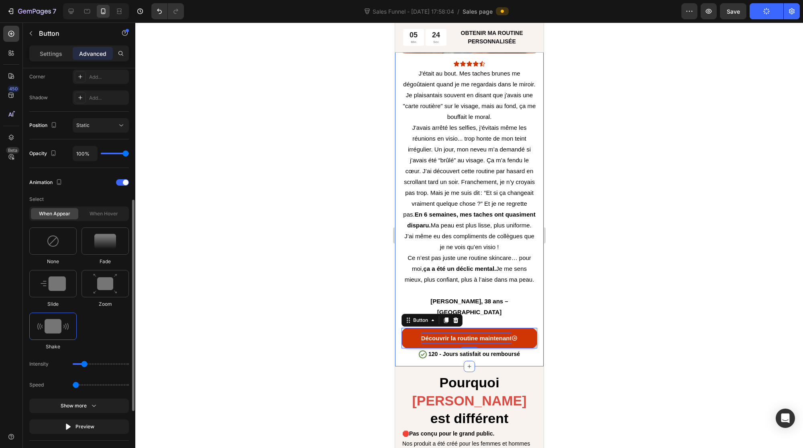
type input "0.5"
click at [75, 384] on input "range" at bounding box center [101, 385] width 56 height 2
drag, startPoint x: 83, startPoint y: 365, endPoint x: 78, endPoint y: 365, distance: 4.8
click at [78, 377] on div "Intensity" at bounding box center [79, 384] width 100 height 14
click at [79, 363] on input "range" at bounding box center [101, 364] width 56 height 2
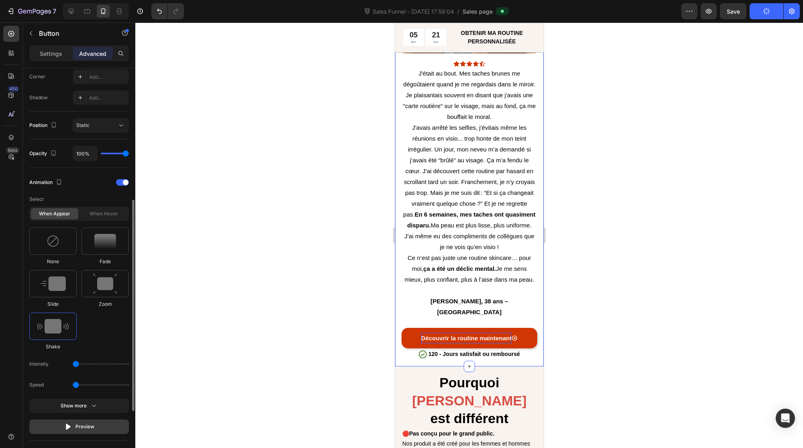
click at [67, 425] on icon "button" at bounding box center [68, 426] width 5 height 6
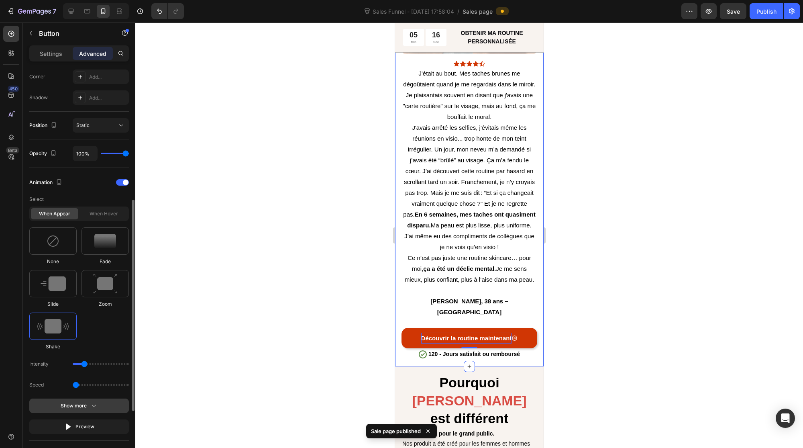
drag, startPoint x: 78, startPoint y: 362, endPoint x: 81, endPoint y: 398, distance: 36.7
click at [81, 363] on input "range" at bounding box center [101, 364] width 56 height 2
click at [70, 423] on icon "button" at bounding box center [68, 426] width 8 height 8
click at [78, 377] on div "Intensity" at bounding box center [79, 384] width 100 height 14
click at [77, 377] on div "Intensity" at bounding box center [79, 384] width 100 height 14
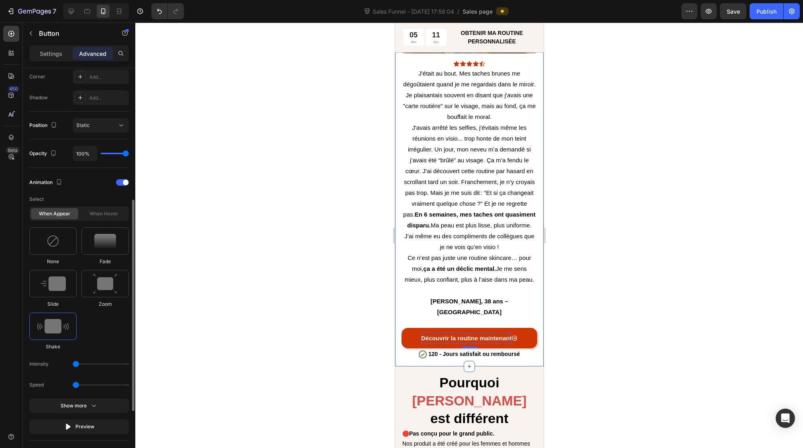
drag, startPoint x: 83, startPoint y: 363, endPoint x: 79, endPoint y: 364, distance: 4.5
type input "1"
click at [79, 364] on input "range" at bounding box center [101, 364] width 56 height 2
click at [70, 423] on icon "button" at bounding box center [68, 426] width 8 height 8
click at [769, 9] on div "Publish" at bounding box center [766, 11] width 20 height 8
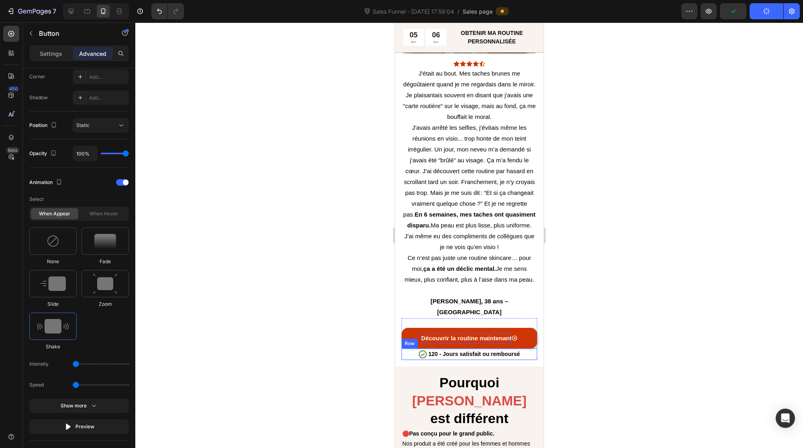
click at [405, 348] on div "Icon 120 - Jours satisfait ou remboursé Text Block Row" at bounding box center [469, 354] width 136 height 12
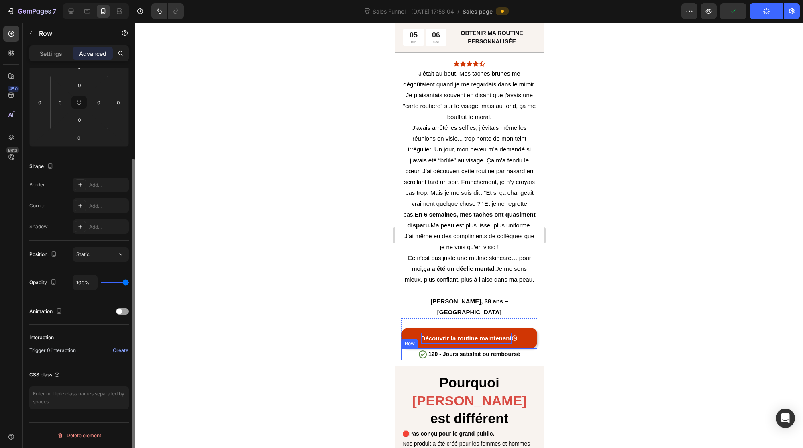
scroll to position [0, 0]
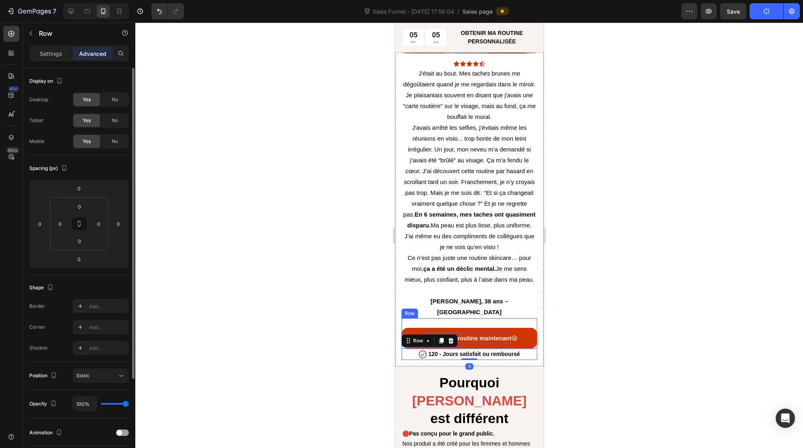
click at [436, 318] on div "Découvrir la routine maintenant Button" at bounding box center [469, 333] width 136 height 30
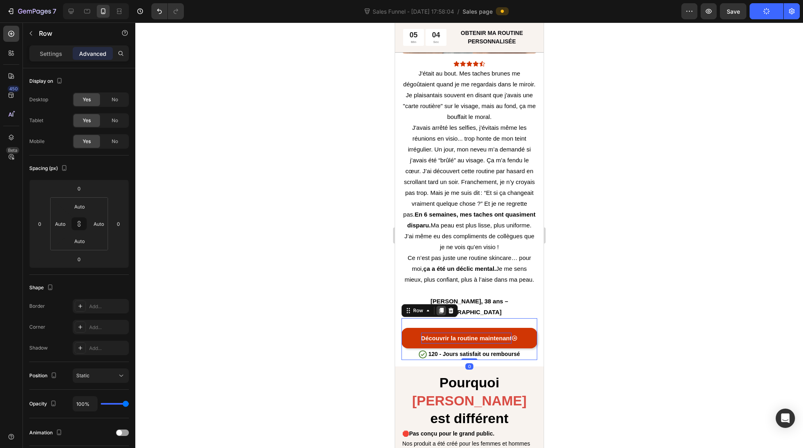
click at [440, 307] on icon at bounding box center [441, 310] width 4 height 6
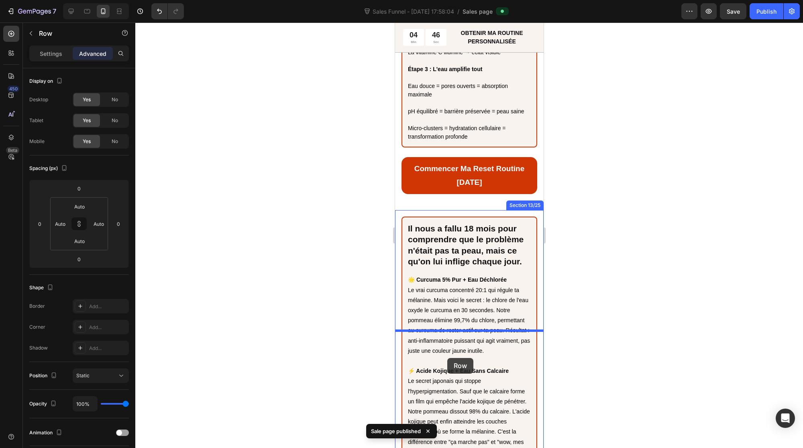
scroll to position [3490, 0]
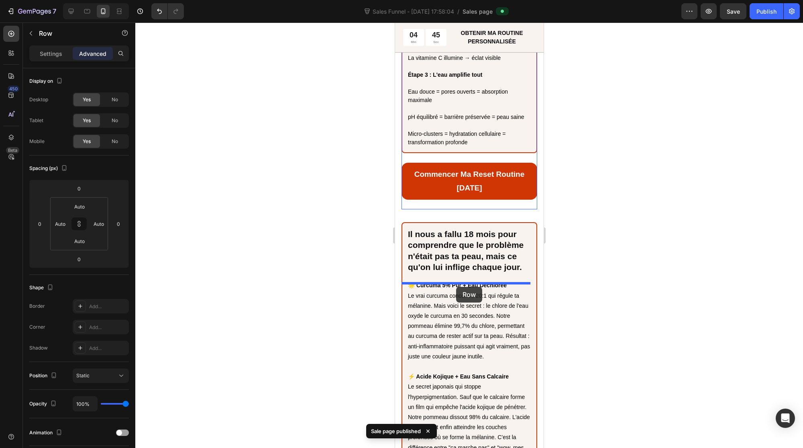
drag, startPoint x: 405, startPoint y: 330, endPoint x: 456, endPoint y: 287, distance: 66.7
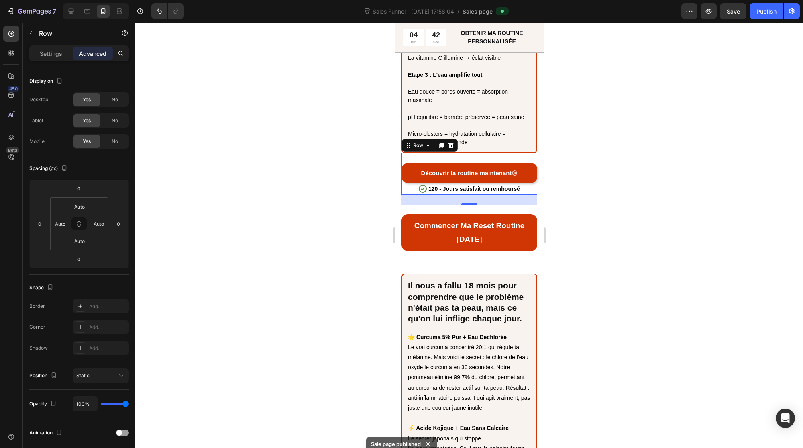
click at [360, 338] on div at bounding box center [469, 234] width 668 height 425
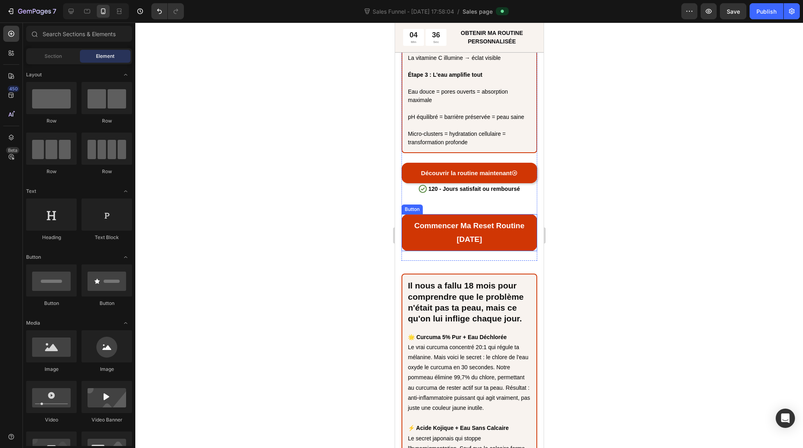
click at [406, 251] on link "Commencer Ma Reset Routine [DATE]" at bounding box center [469, 232] width 136 height 37
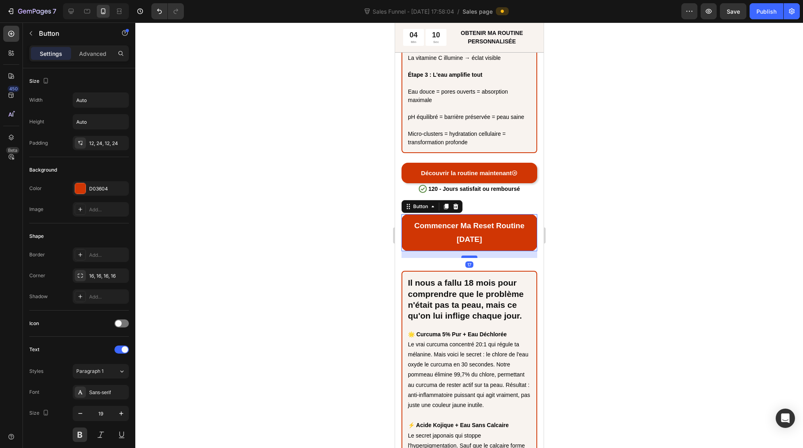
drag, startPoint x: 464, startPoint y: 380, endPoint x: 470, endPoint y: 378, distance: 6.1
click at [470, 258] on div at bounding box center [469, 256] width 16 height 2
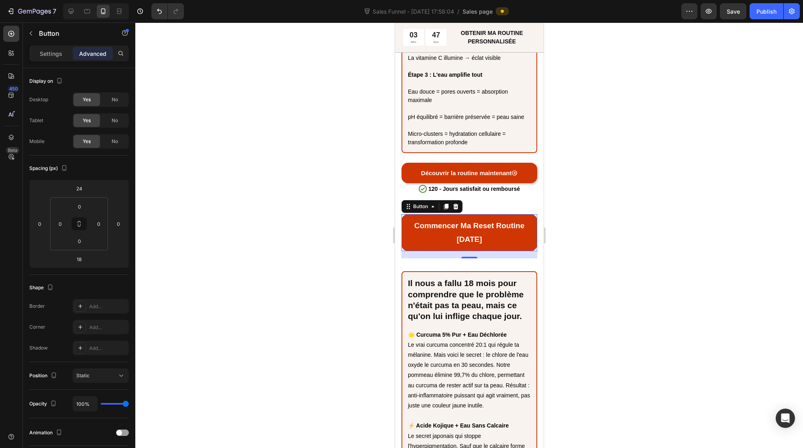
click at [408, 251] on link "Commencer Ma Reset Routine [DATE]" at bounding box center [469, 232] width 136 height 37
click at [454, 210] on icon at bounding box center [455, 206] width 6 height 6
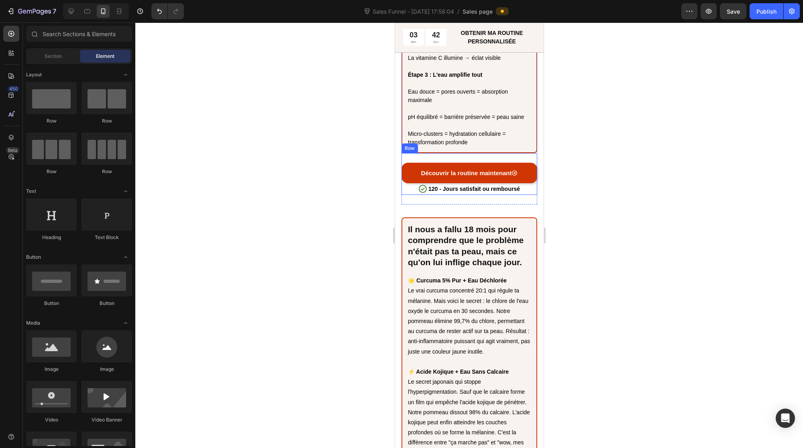
click at [488, 183] on div "Découvrir la routine maintenant Button" at bounding box center [469, 168] width 136 height 30
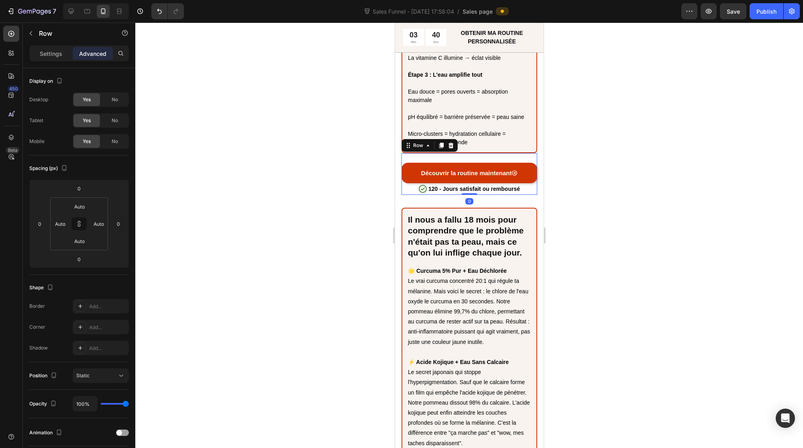
drag, startPoint x: 468, startPoint y: 323, endPoint x: 464, endPoint y: 303, distance: 20.5
click at [466, 195] on div "Découvrir la routine maintenant Button Icon 120 - Jours satisfait ou remboursé …" at bounding box center [469, 174] width 136 height 42
click at [424, 149] on icon at bounding box center [427, 145] width 6 height 6
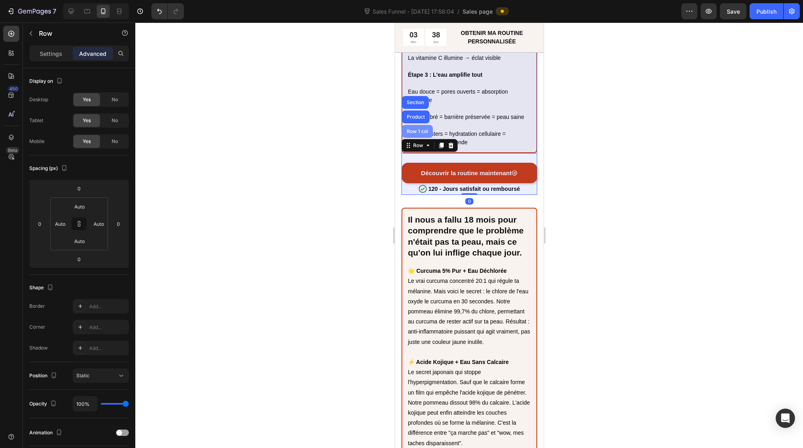
click at [416, 134] on div "Row 1 col" at bounding box center [417, 131] width 24 height 5
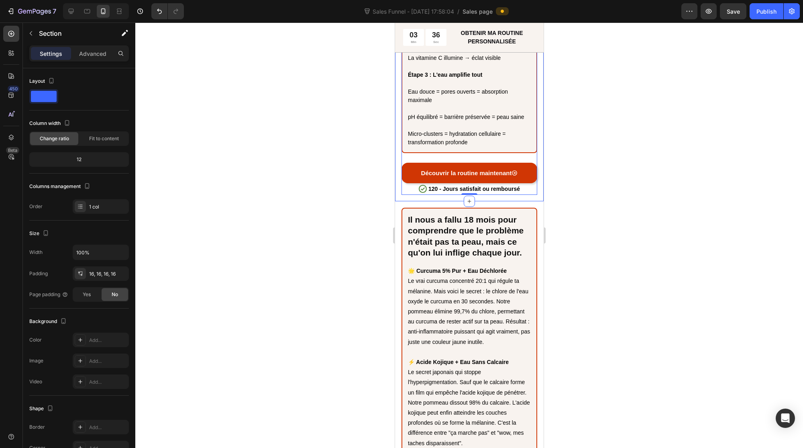
click at [432, 183] on div "Découvrir la routine maintenant Button" at bounding box center [469, 168] width 136 height 30
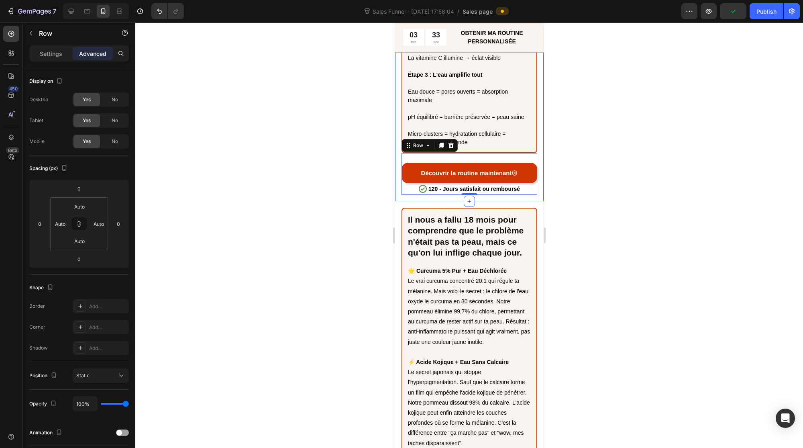
click at [303, 377] on div at bounding box center [469, 234] width 668 height 425
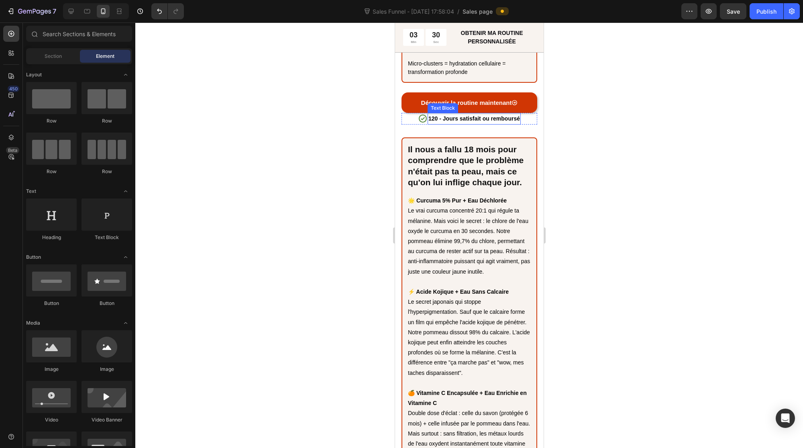
scroll to position [3573, 0]
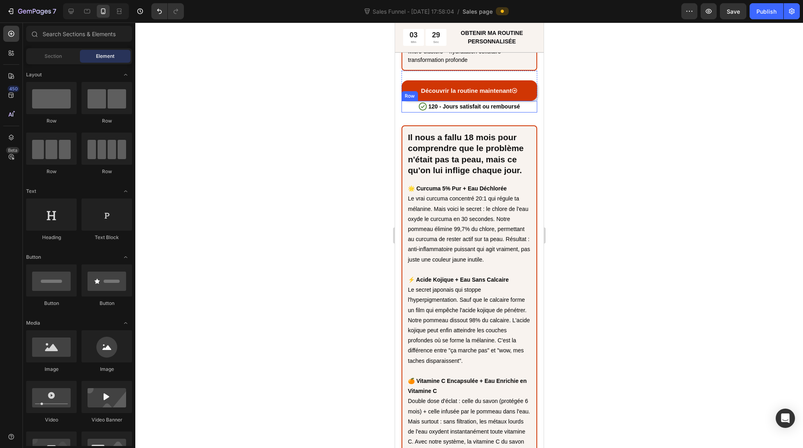
click at [405, 112] on div "Icon 120 - Jours satisfait ou remboursé Text Block Row" at bounding box center [469, 107] width 136 height 12
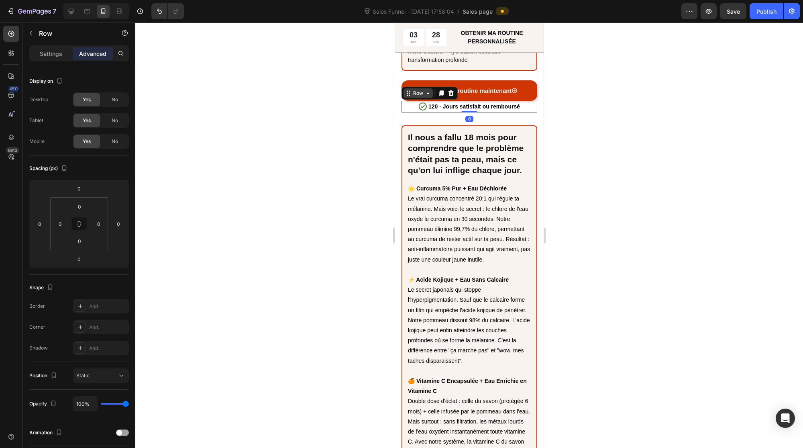
click at [414, 97] on div "Row" at bounding box center [417, 93] width 13 height 7
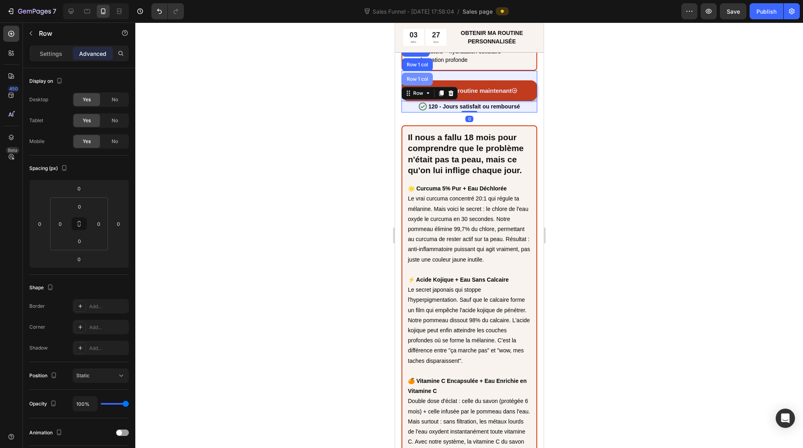
click at [413, 81] on div "Row 1 col" at bounding box center [417, 79] width 24 height 5
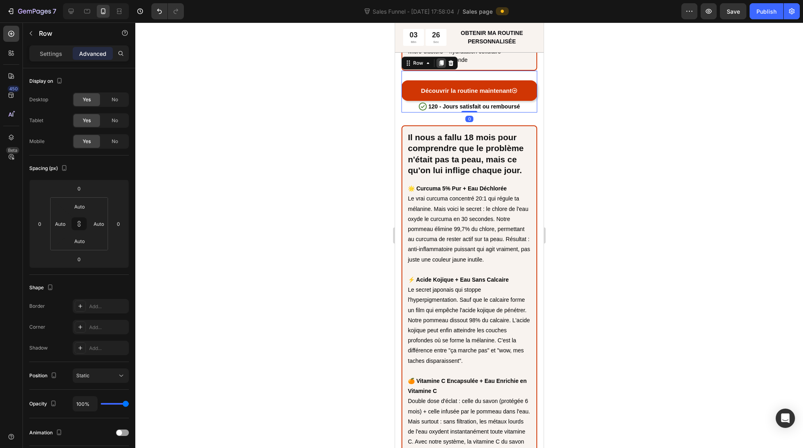
click at [440, 66] on icon at bounding box center [441, 63] width 4 height 6
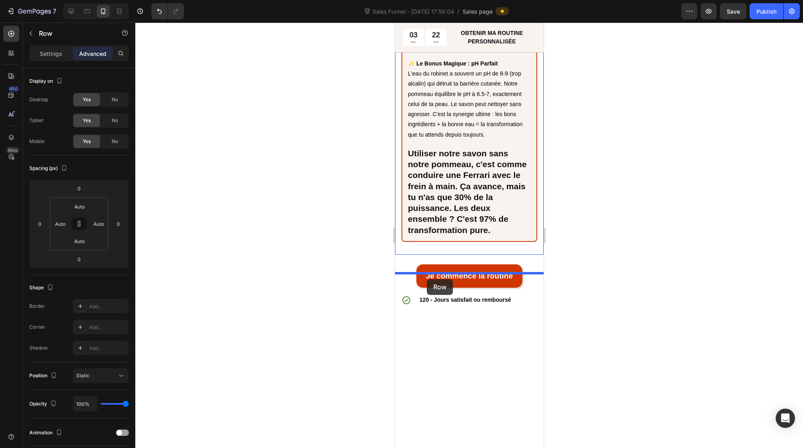
scroll to position [4328, 0]
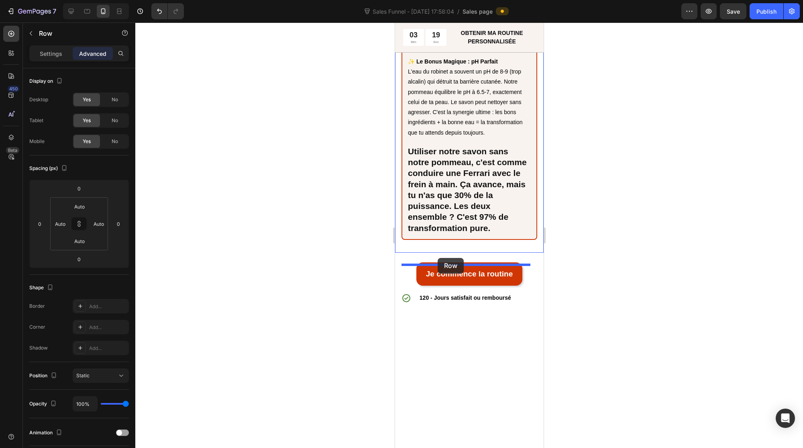
drag, startPoint x: 405, startPoint y: 226, endPoint x: 438, endPoint y: 258, distance: 45.7
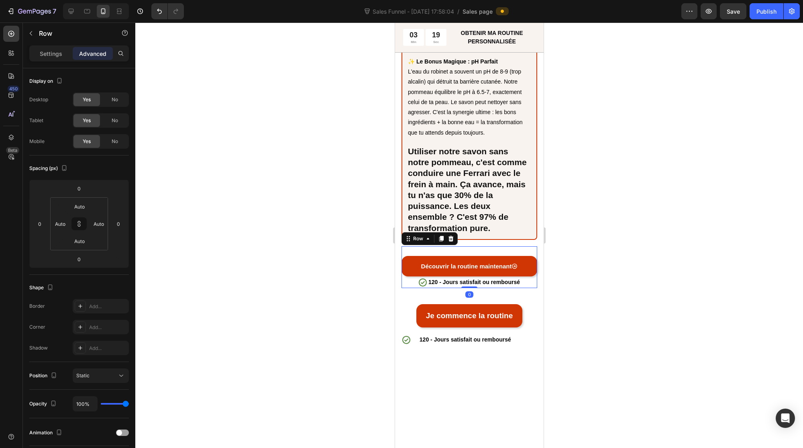
click at [373, 299] on div at bounding box center [469, 234] width 668 height 425
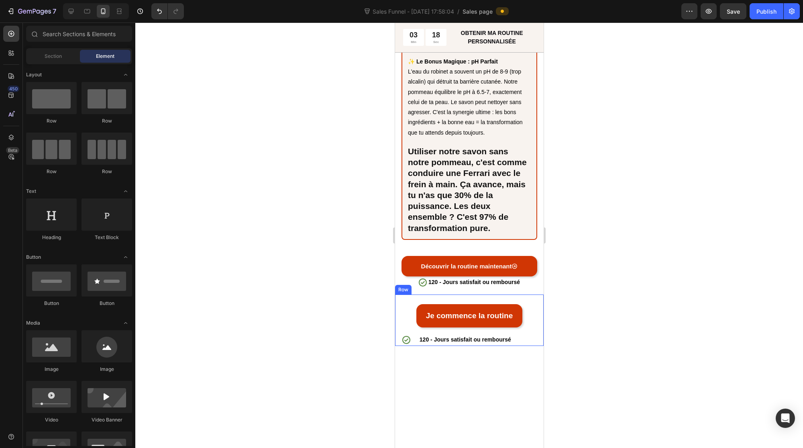
drag, startPoint x: 398, startPoint y: 321, endPoint x: 411, endPoint y: 312, distance: 16.1
click at [399, 321] on div "Je commence la routine Button" at bounding box center [469, 310] width 149 height 33
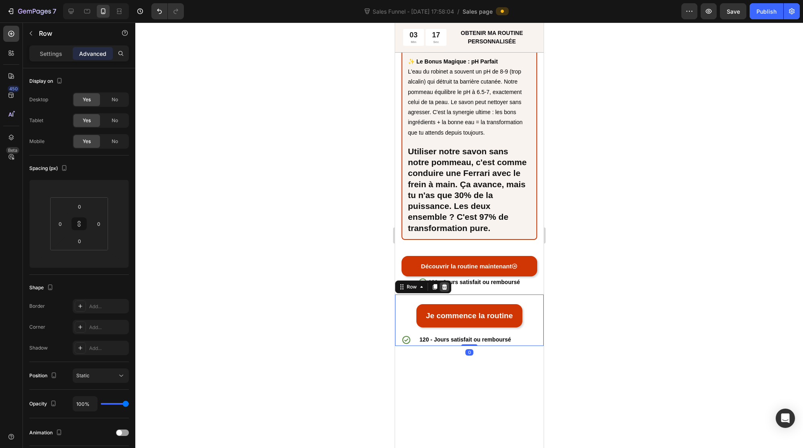
click at [444, 289] on icon at bounding box center [444, 287] width 5 height 6
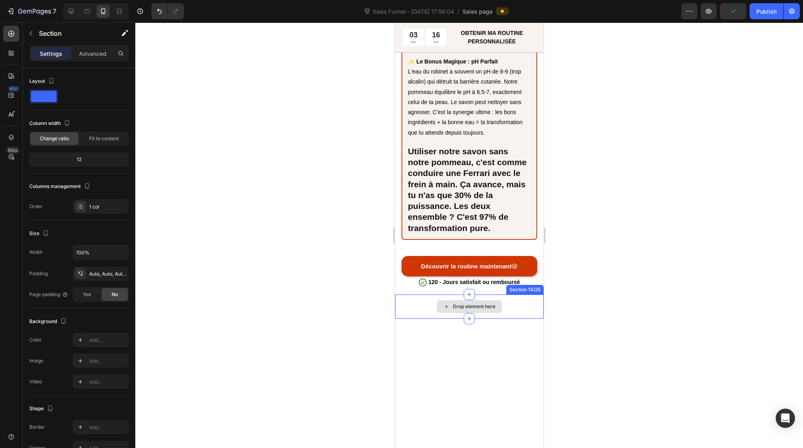
click at [407, 318] on div "Drop element here" at bounding box center [469, 306] width 149 height 24
click at [534, 289] on icon at bounding box center [536, 287] width 5 height 6
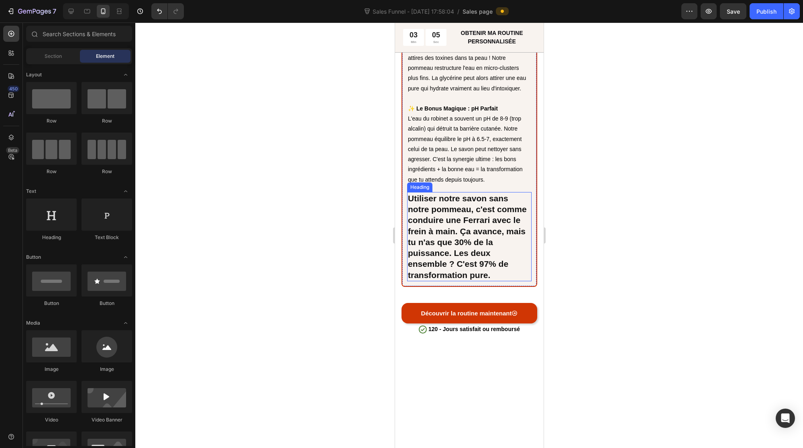
scroll to position [4287, 0]
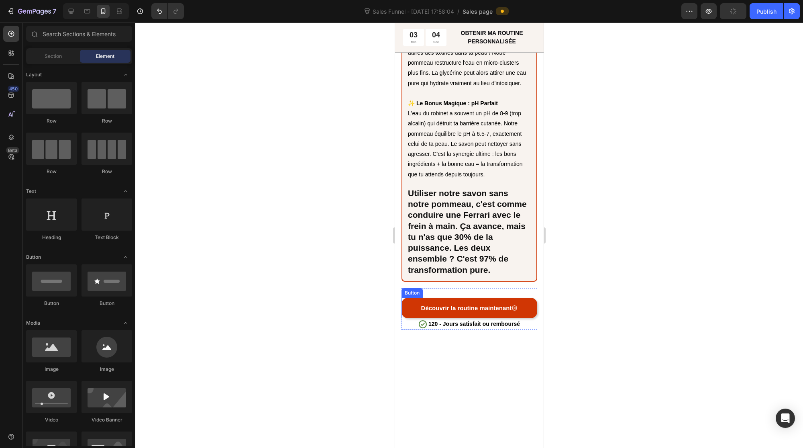
click at [413, 318] on link "Découvrir la routine maintenant" at bounding box center [469, 307] width 136 height 20
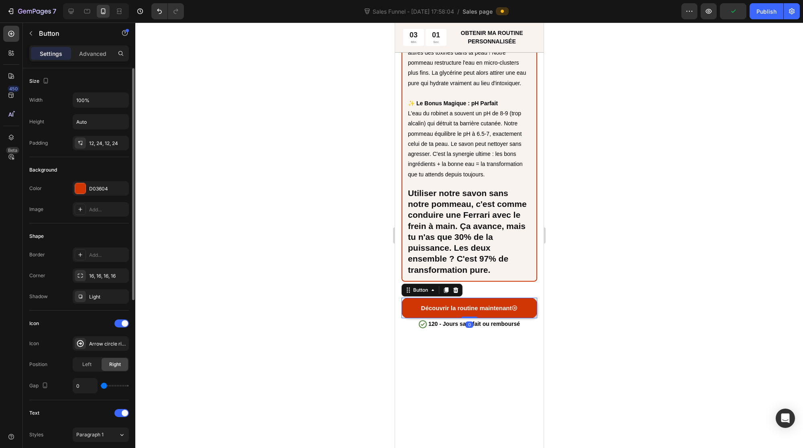
scroll to position [296, 0]
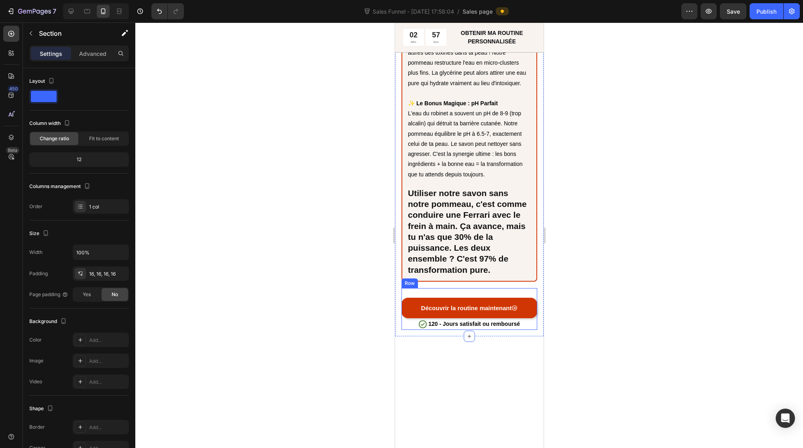
click at [413, 311] on div "Découvrir la routine maintenant Button" at bounding box center [469, 303] width 136 height 30
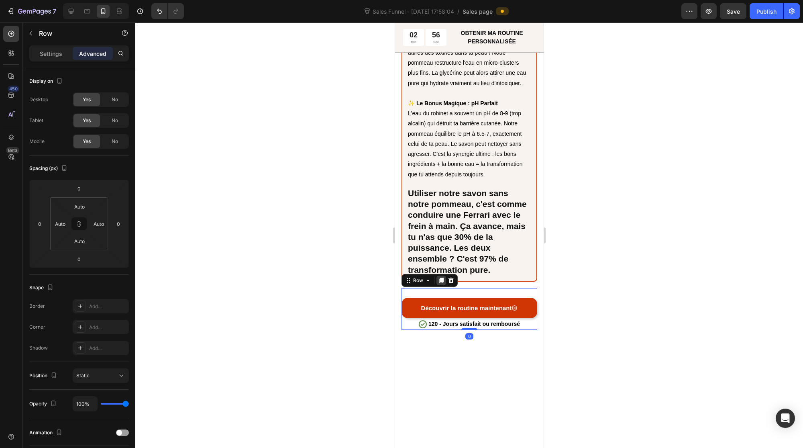
click at [441, 283] on icon at bounding box center [441, 280] width 6 height 6
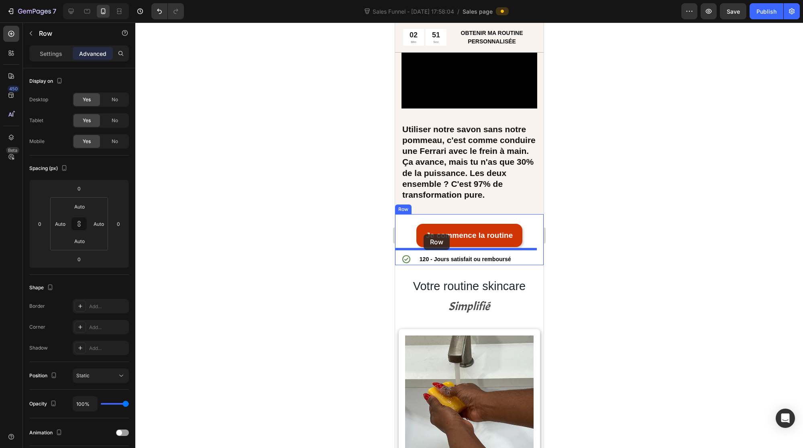
scroll to position [5631, 0]
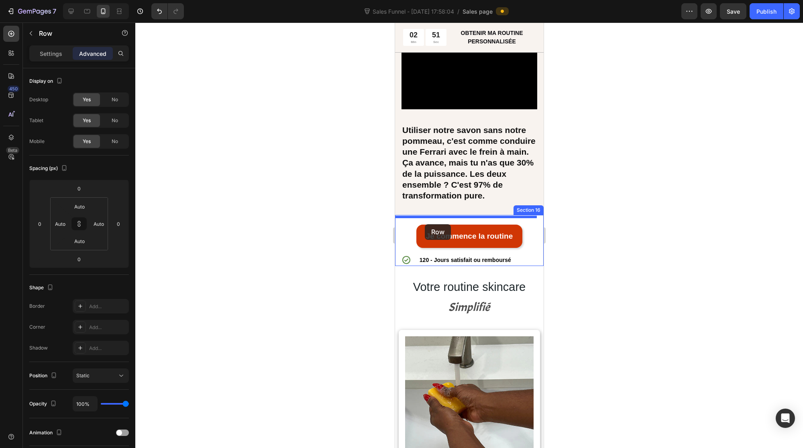
drag, startPoint x: 407, startPoint y: 340, endPoint x: 426, endPoint y: 224, distance: 117.9
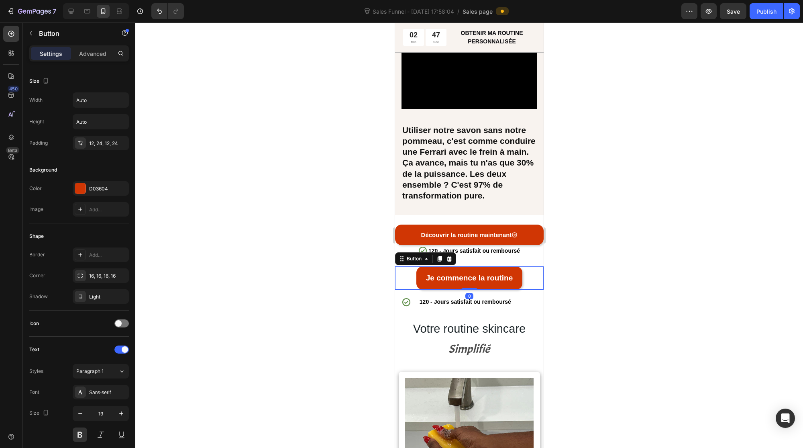
drag, startPoint x: 400, startPoint y: 290, endPoint x: 404, endPoint y: 271, distance: 19.7
click at [399, 289] on div "Je commence la routine Button 0" at bounding box center [469, 277] width 149 height 23
click at [411, 262] on div "Button" at bounding box center [414, 258] width 18 height 7
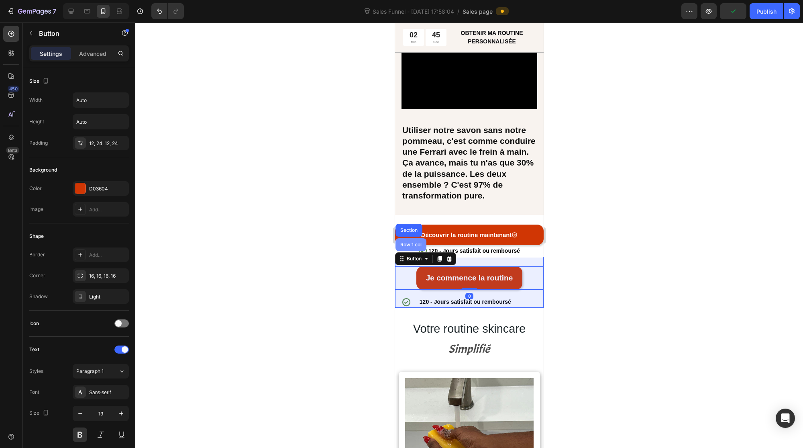
click at [409, 249] on div "Row 1 col" at bounding box center [410, 244] width 31 height 13
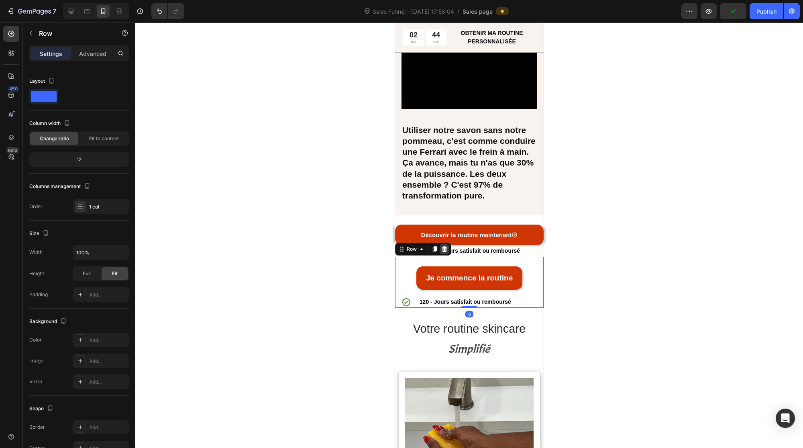
click at [443, 249] on icon at bounding box center [444, 249] width 5 height 6
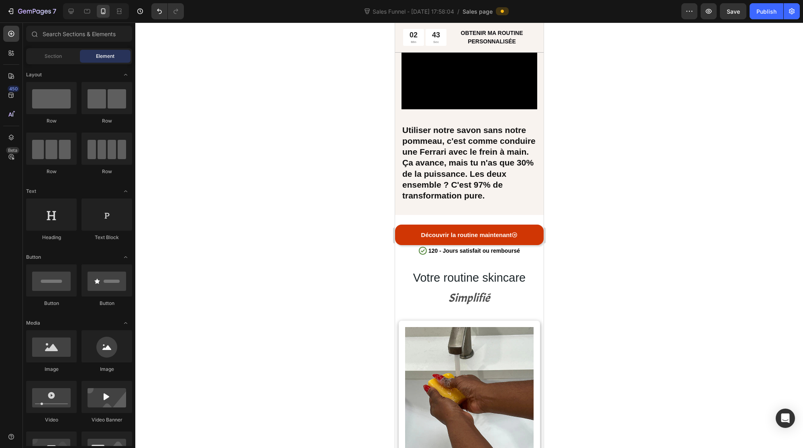
click at [332, 275] on div at bounding box center [469, 234] width 668 height 425
click at [764, 10] on div "Publish" at bounding box center [766, 11] width 20 height 8
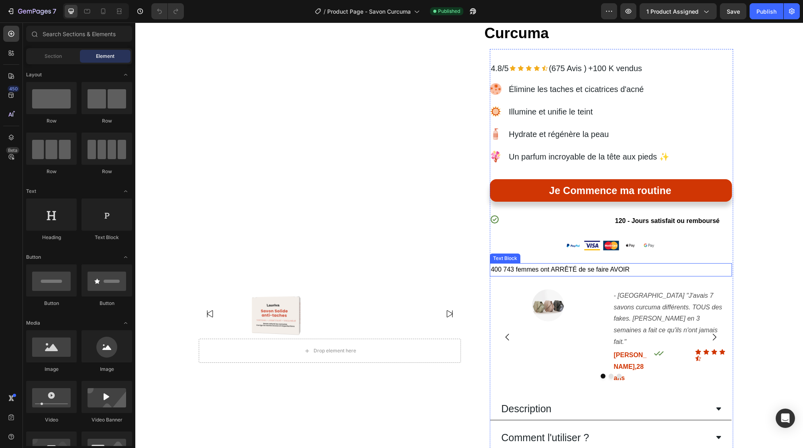
scroll to position [91, 0]
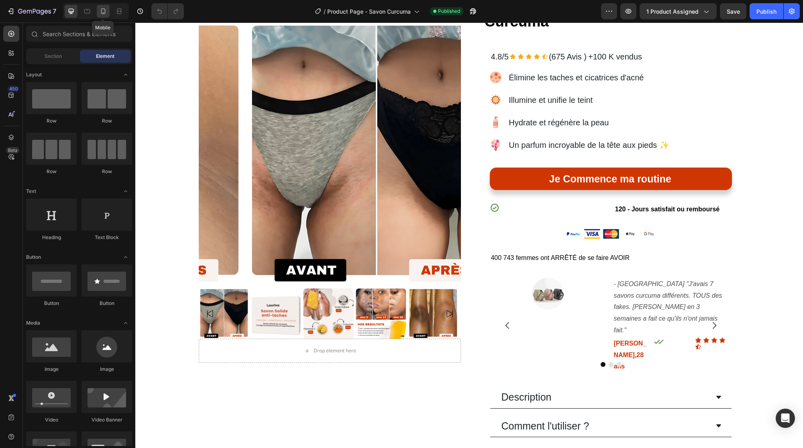
click at [104, 15] on div at bounding box center [103, 11] width 13 height 13
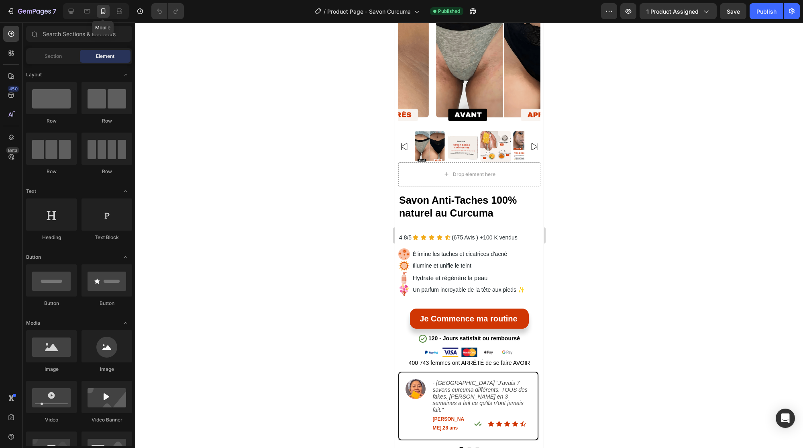
scroll to position [84, 0]
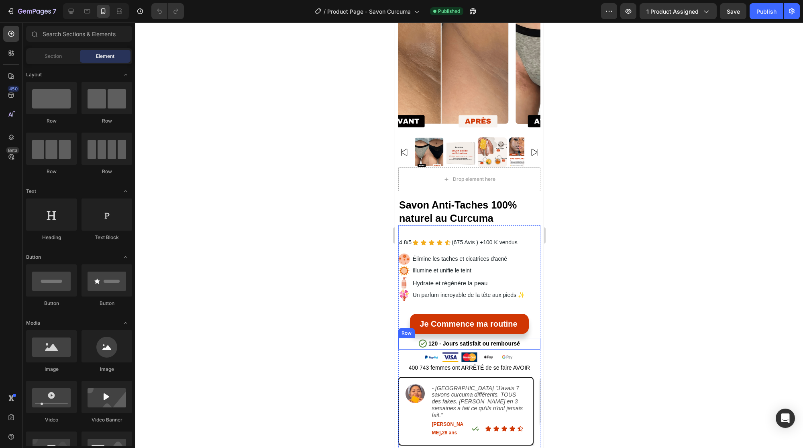
click at [401, 338] on div "Icon 120 - Jours satisfait ou remboursé Text Block Row" at bounding box center [469, 344] width 142 height 12
